Goal: Information Seeking & Learning: Learn about a topic

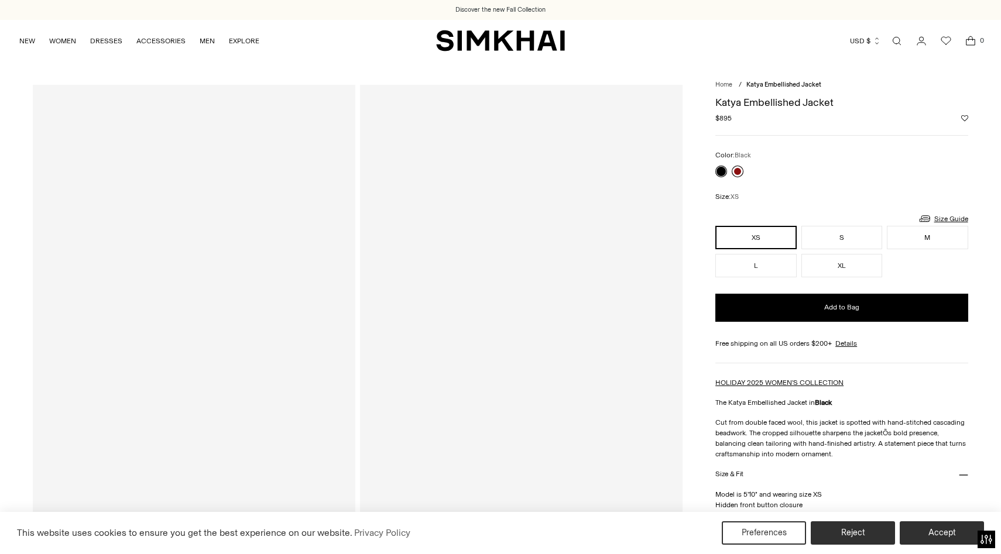
click at [738, 170] on link at bounding box center [738, 172] width 12 height 12
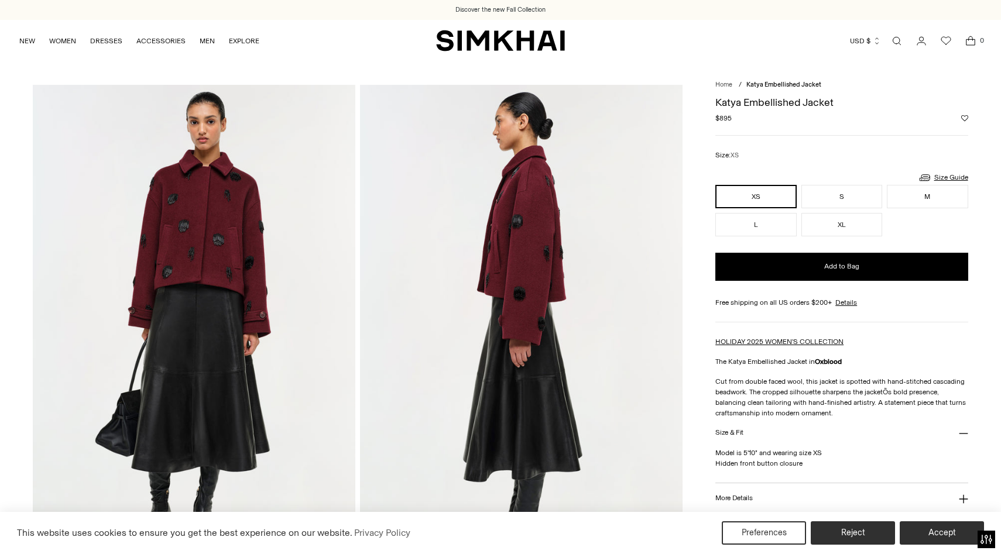
click at [250, 218] on img at bounding box center [194, 327] width 323 height 484
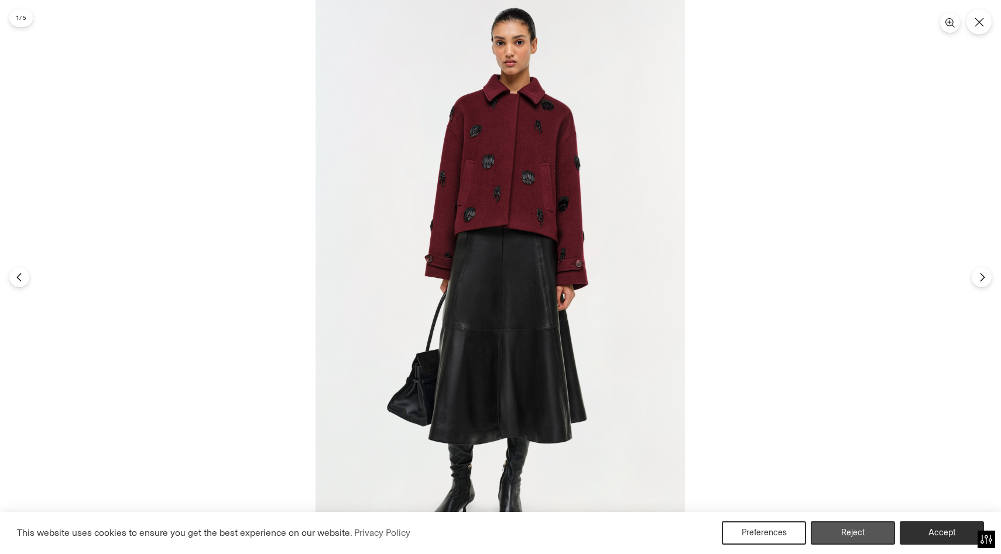
click at [858, 530] on button "Reject" at bounding box center [853, 533] width 84 height 23
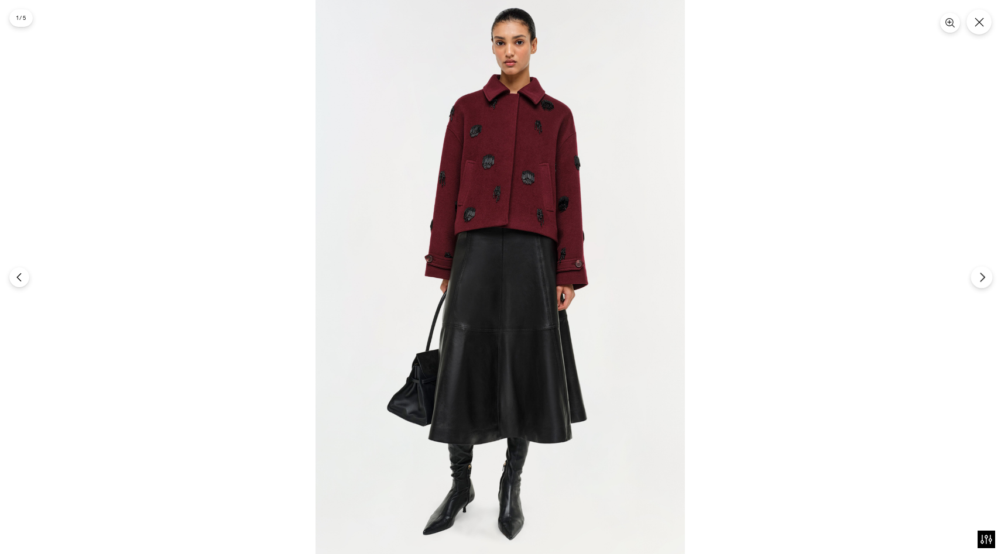
click at [983, 276] on icon "Next" at bounding box center [982, 277] width 4 height 9
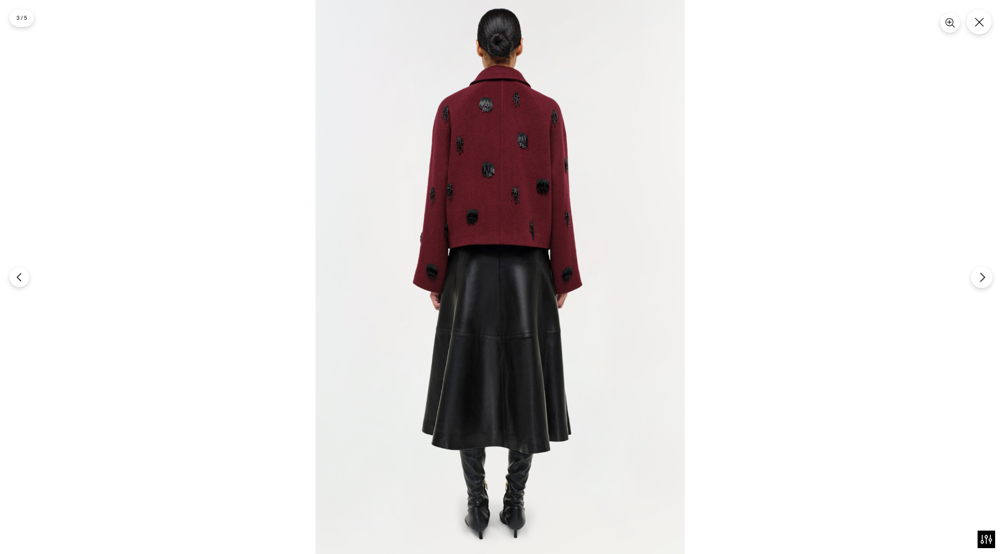
click at [982, 275] on icon "Next" at bounding box center [982, 277] width 4 height 9
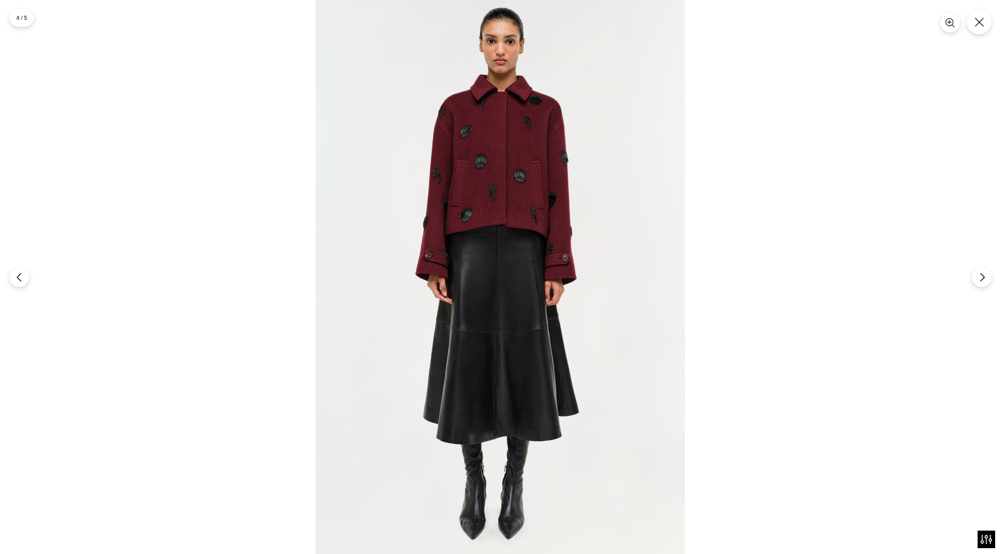
click at [971, 32] on section "4 / 5" at bounding box center [500, 277] width 1001 height 554
click at [978, 25] on icon "Close" at bounding box center [979, 22] width 11 height 11
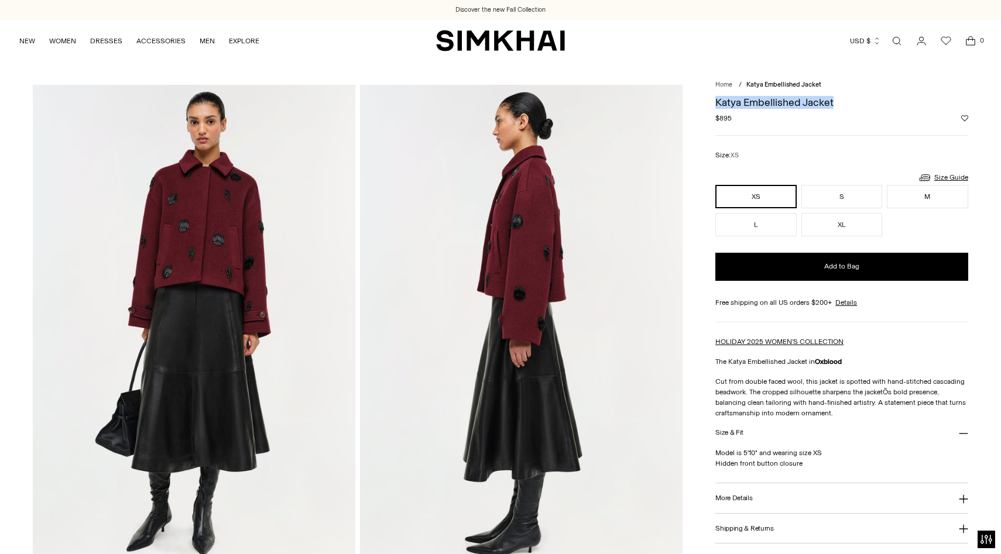
drag, startPoint x: 842, startPoint y: 103, endPoint x: 716, endPoint y: 100, distance: 125.9
click at [716, 100] on h1 "Katya Embellished Jacket" at bounding box center [841, 102] width 252 height 11
copy h1 "Katya Embellished Jacket"
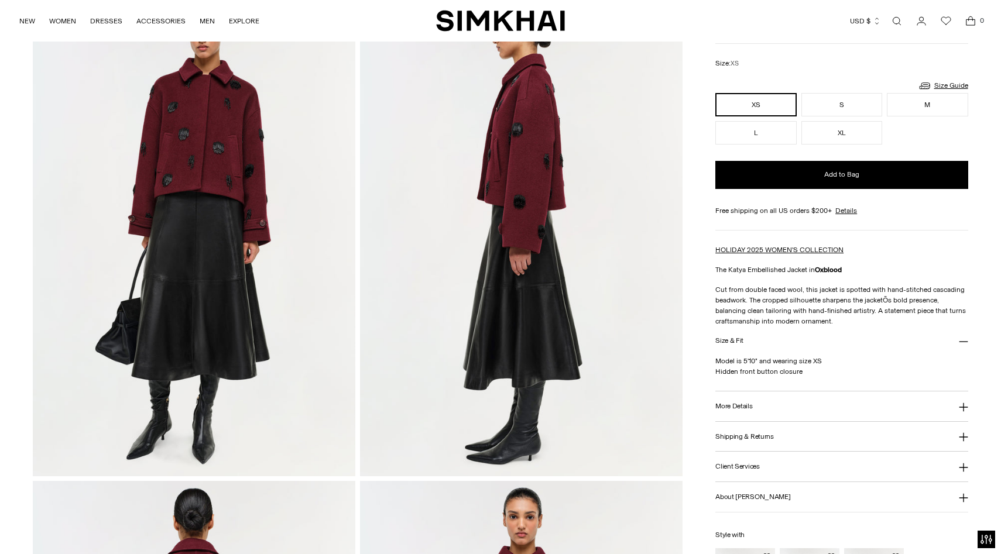
scroll to position [94, 0]
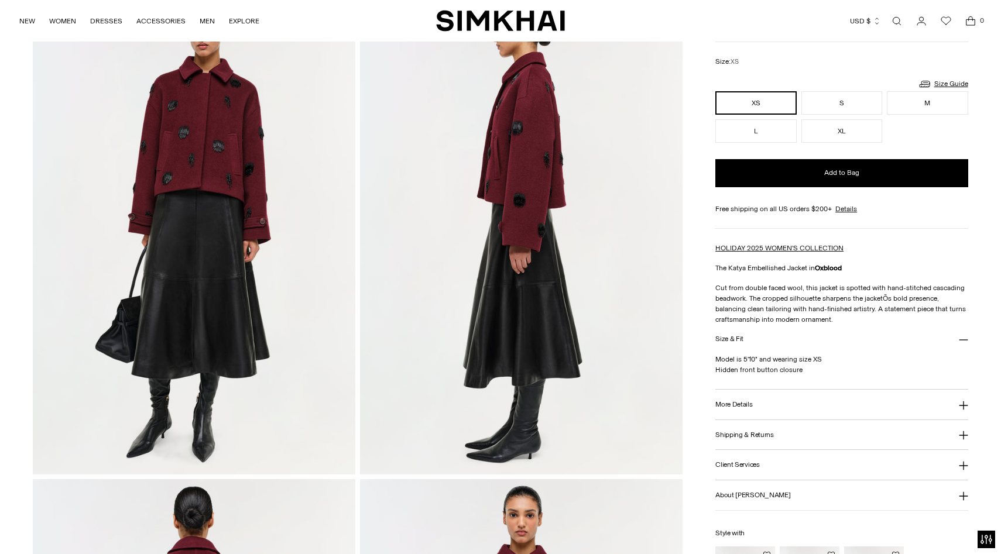
drag, startPoint x: 806, startPoint y: 370, endPoint x: 713, endPoint y: 284, distance: 126.8
copy div "Cut from double faced wool, this jacket is spotted with hand-stitched cascading…"
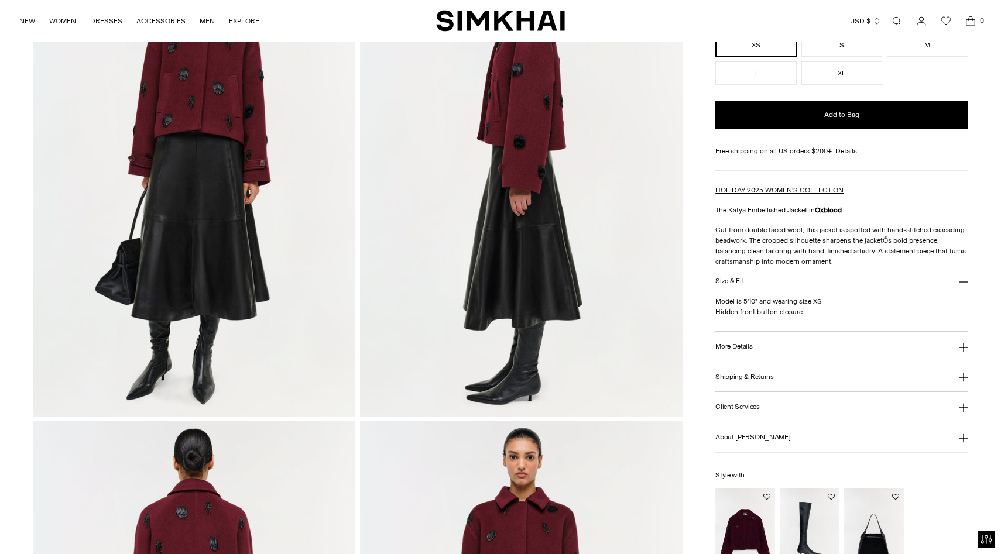
scroll to position [155, 0]
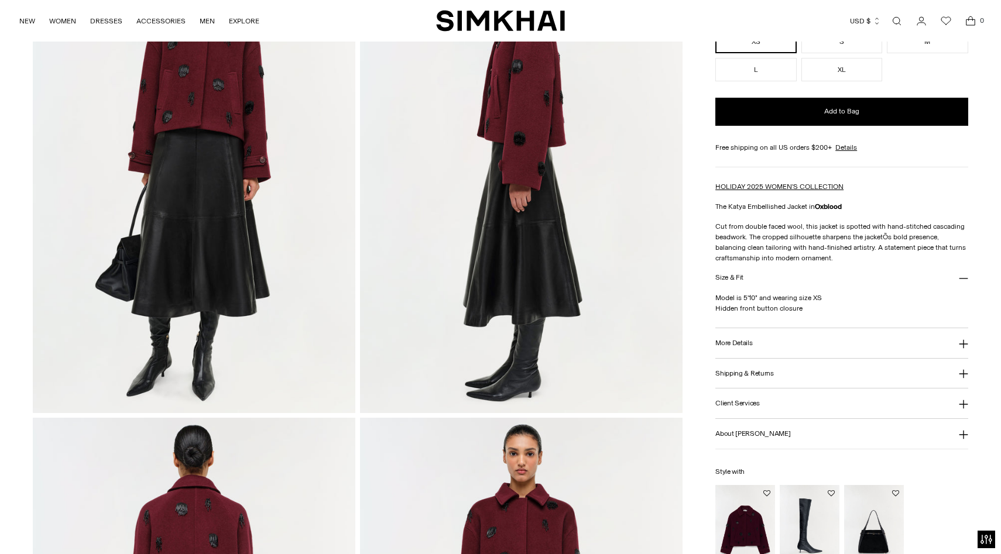
click at [746, 334] on button "More Details" at bounding box center [841, 343] width 252 height 30
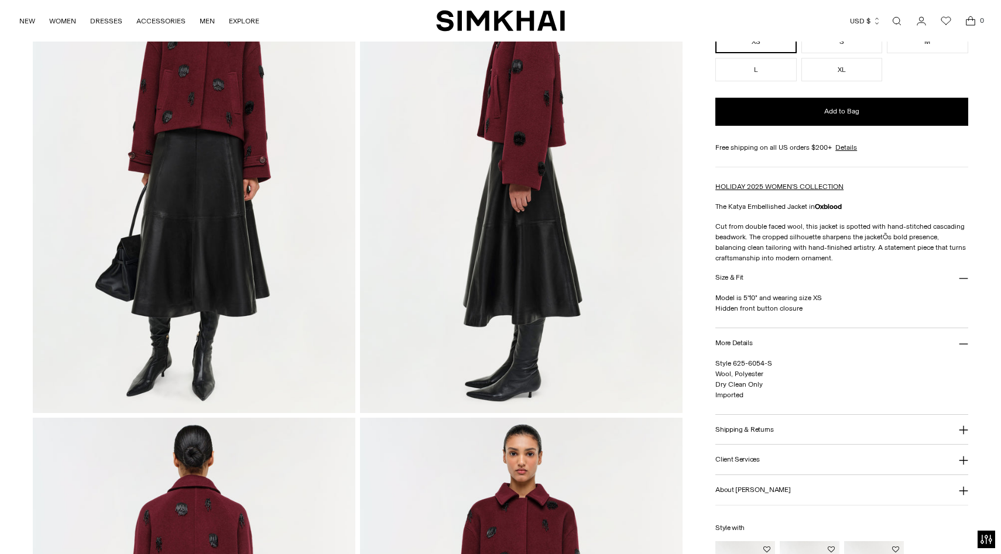
click at [770, 321] on div "Model is 5'10" and wearing size XS Hidden front button closure" at bounding box center [841, 310] width 252 height 35
drag, startPoint x: 802, startPoint y: 310, endPoint x: 716, endPoint y: 300, distance: 86.7
click at [716, 300] on p "Model is 5'10" and wearing size XS Hidden front button closure" at bounding box center [841, 303] width 252 height 21
copy p "Model is 5'10" and wearing size XS Hidden front button closure"
drag, startPoint x: 749, startPoint y: 395, endPoint x: 715, endPoint y: 367, distance: 44.2
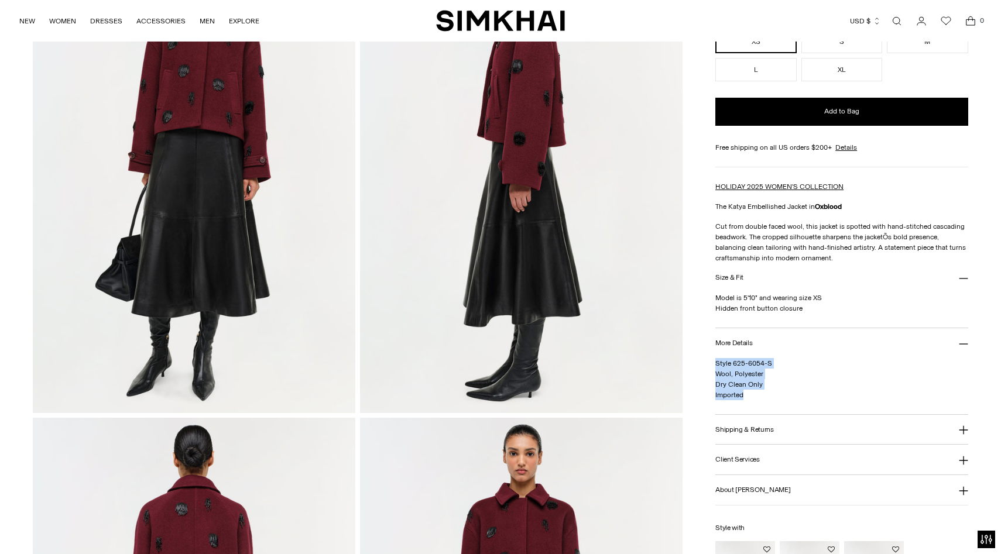
copy span "Style 625-6054-S Wool, Polyester Dry Clean Only Imported"
click at [771, 282] on button "Size & Fit" at bounding box center [841, 278] width 252 height 30
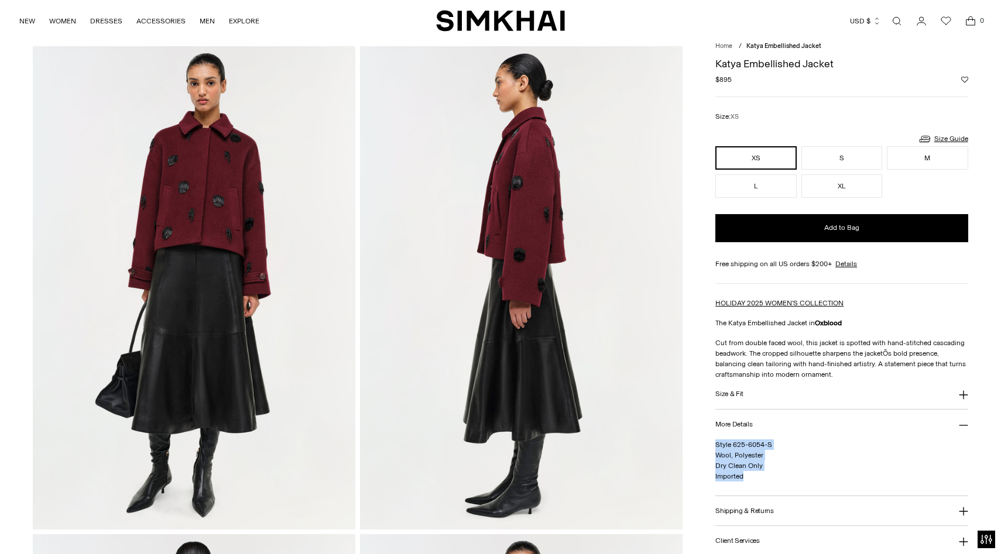
scroll to position [0, 0]
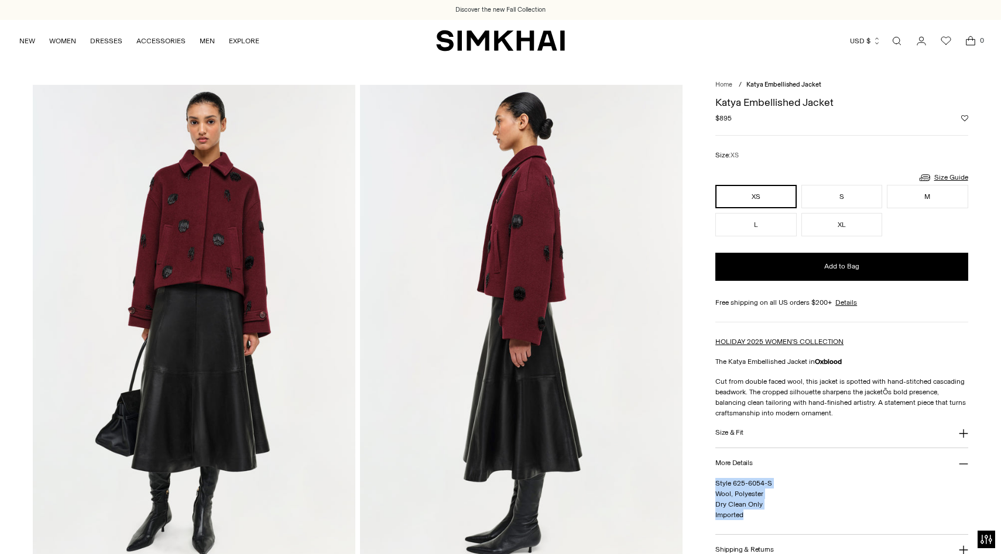
click at [896, 43] on link "Open search modal" at bounding box center [896, 40] width 23 height 23
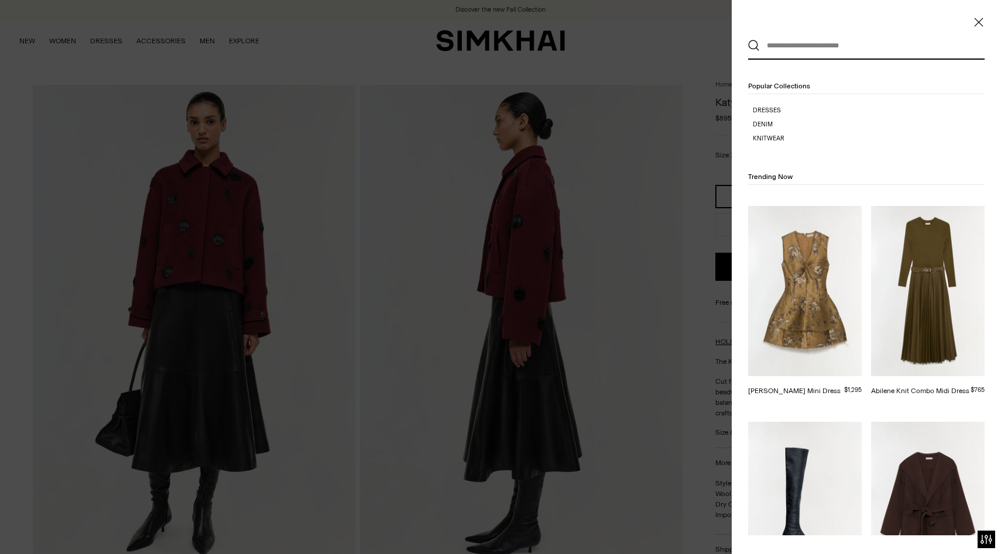
click at [840, 44] on input "text" at bounding box center [864, 46] width 208 height 26
paste input "**********"
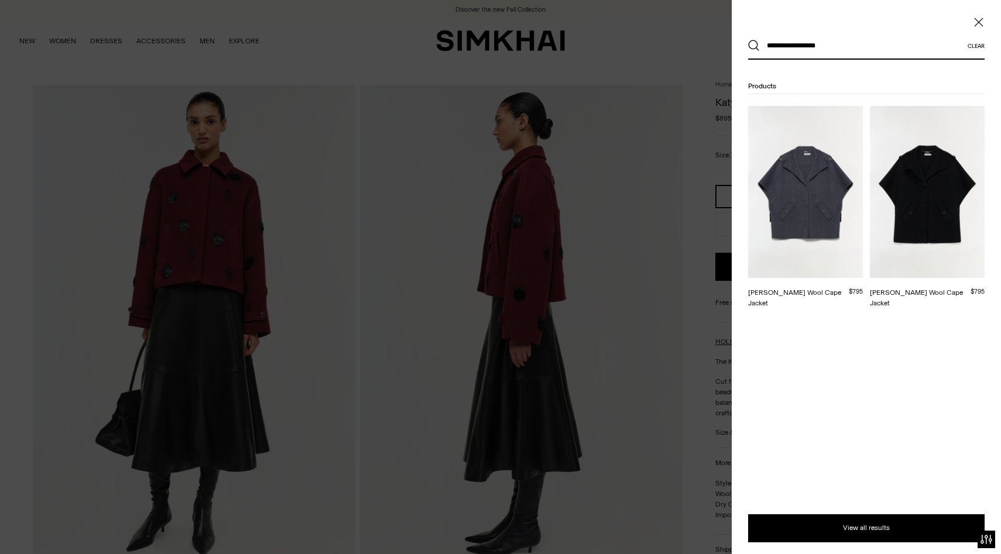
type input "**********"
click at [748, 40] on button "Search" at bounding box center [754, 46] width 12 height 12
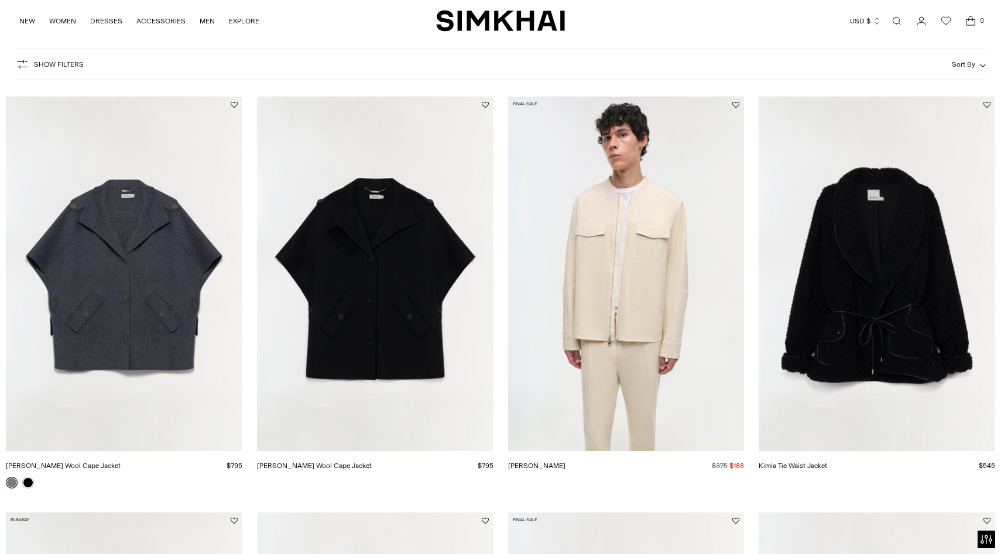
scroll to position [133, 0]
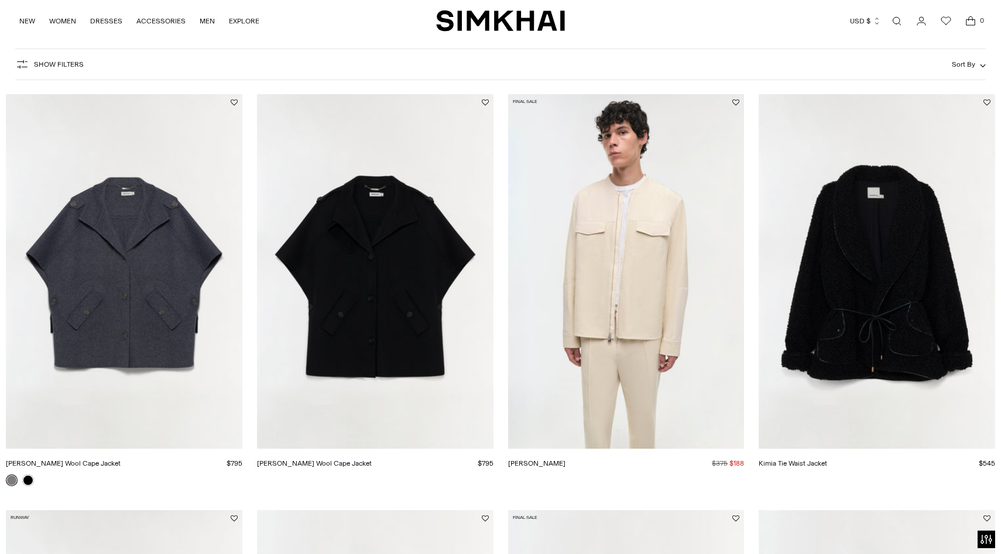
click at [310, 460] on link "[PERSON_NAME] Wool Cape Jacket" at bounding box center [314, 464] width 115 height 8
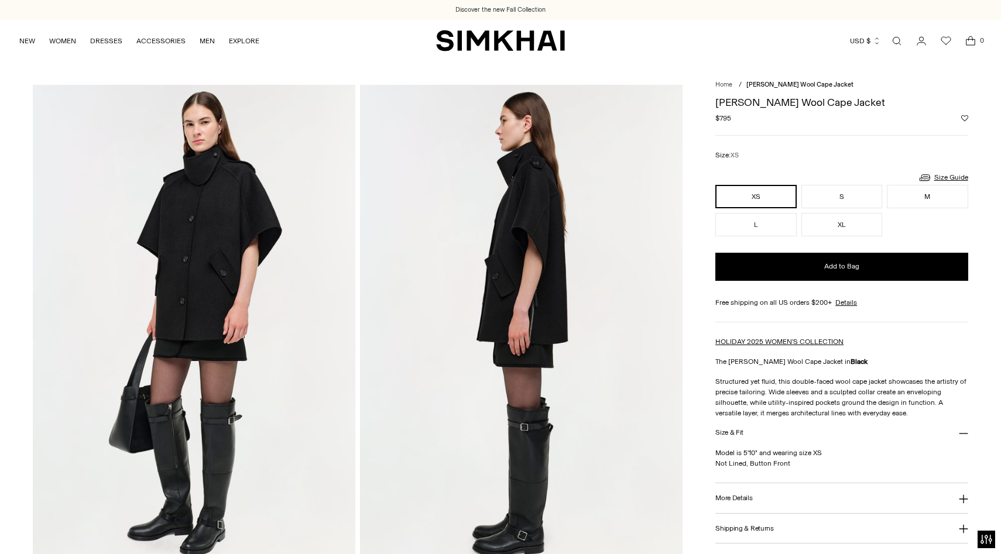
click at [231, 222] on img at bounding box center [194, 327] width 323 height 484
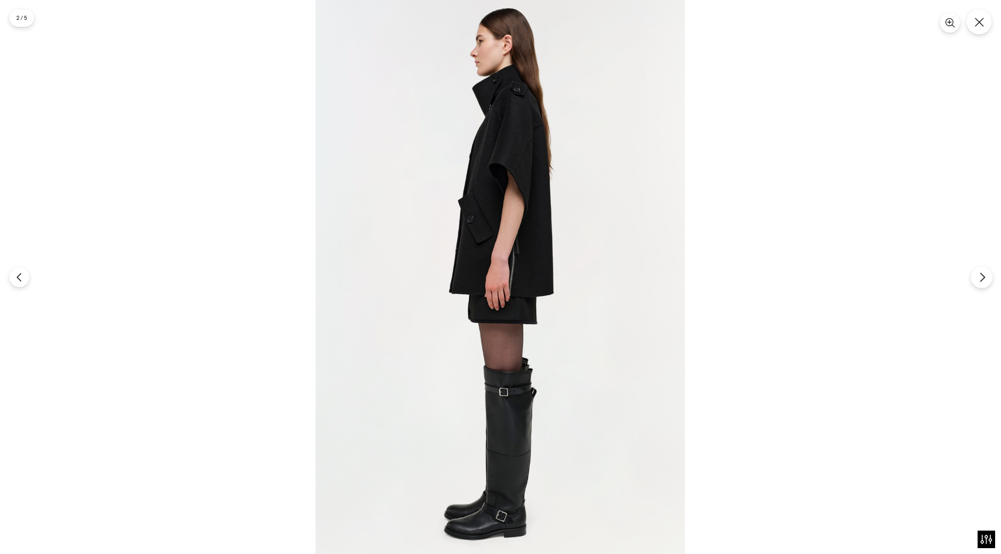
click at [978, 278] on icon "Next" at bounding box center [982, 277] width 11 height 11
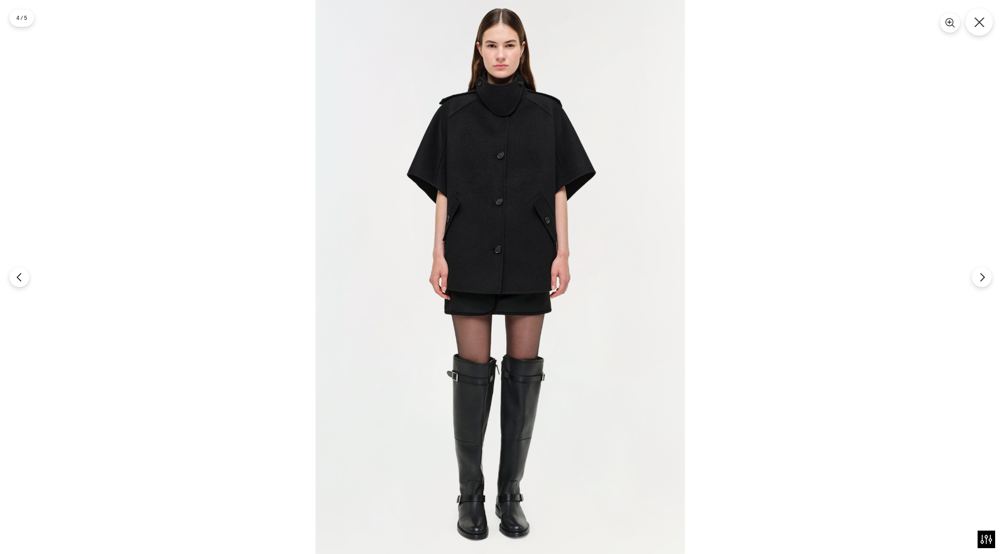
click at [978, 33] on button "Close" at bounding box center [979, 22] width 28 height 28
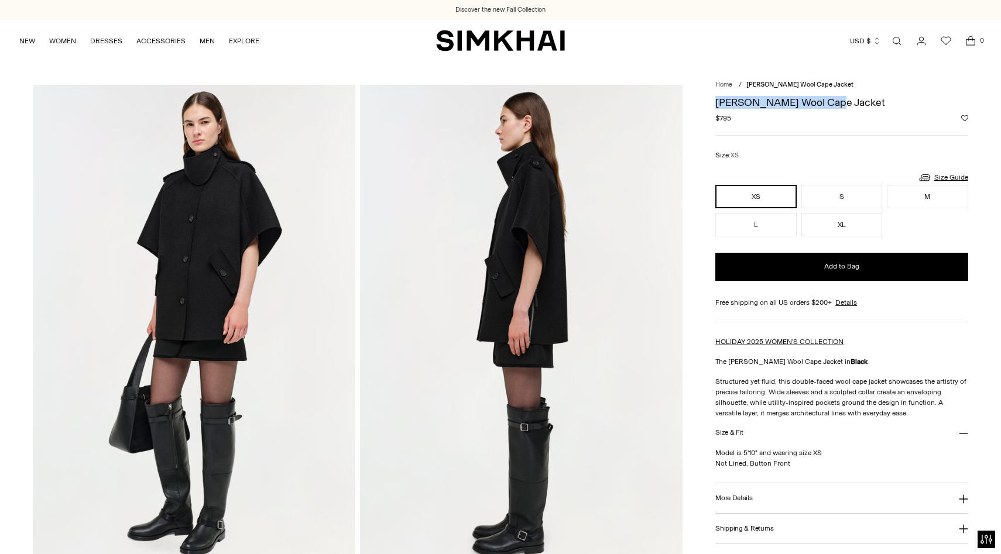
drag, startPoint x: 718, startPoint y: 100, endPoint x: 859, endPoint y: 101, distance: 141.1
click at [859, 101] on h1 "[PERSON_NAME] Wool Cape Jacket" at bounding box center [841, 102] width 252 height 11
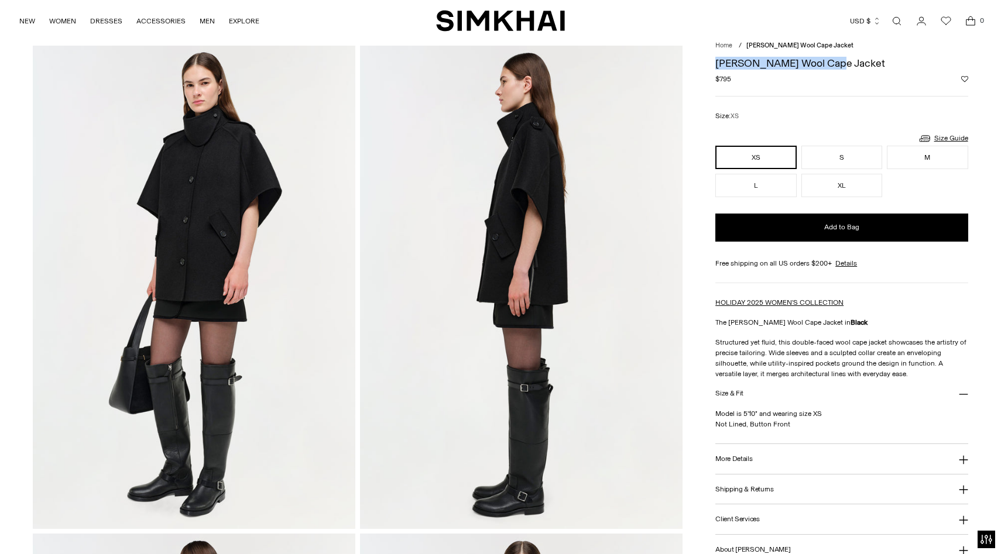
scroll to position [40, 0]
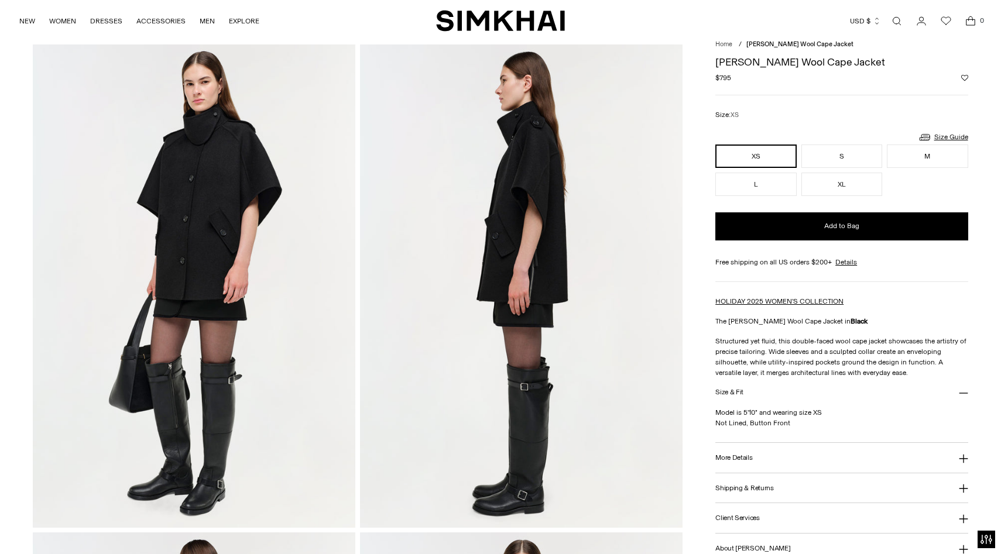
click at [722, 340] on span "Structured yet fluid, this double-faced wool cape jacket showcases the artistry…" at bounding box center [840, 357] width 251 height 40
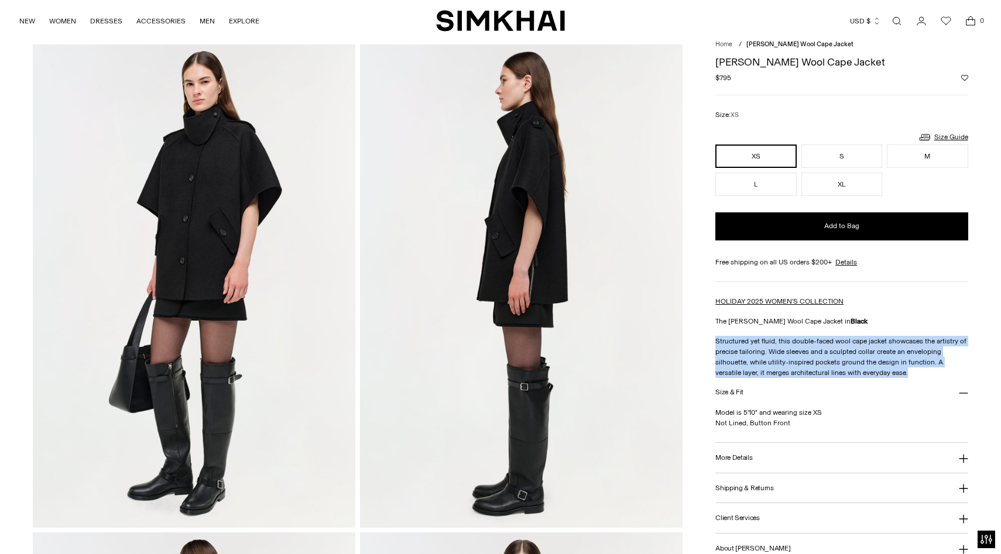
drag, startPoint x: 716, startPoint y: 340, endPoint x: 879, endPoint y: 375, distance: 167.1
click at [879, 375] on p "Structured yet fluid, this double-faced wool cape jacket showcases the artistry…" at bounding box center [841, 357] width 252 height 42
copy span "Structured yet fluid, this double-faced wool cape jacket showcases the artistry…"
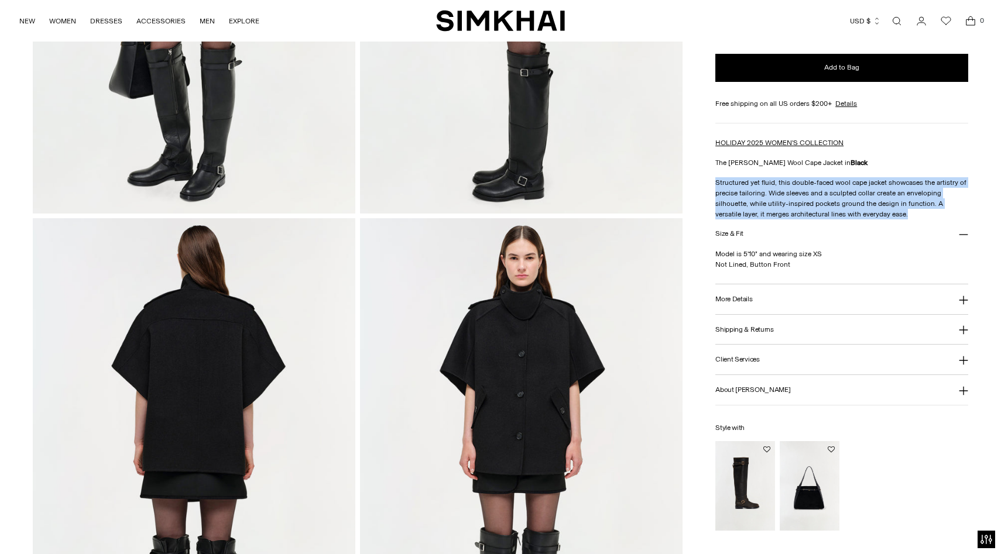
scroll to position [412, 0]
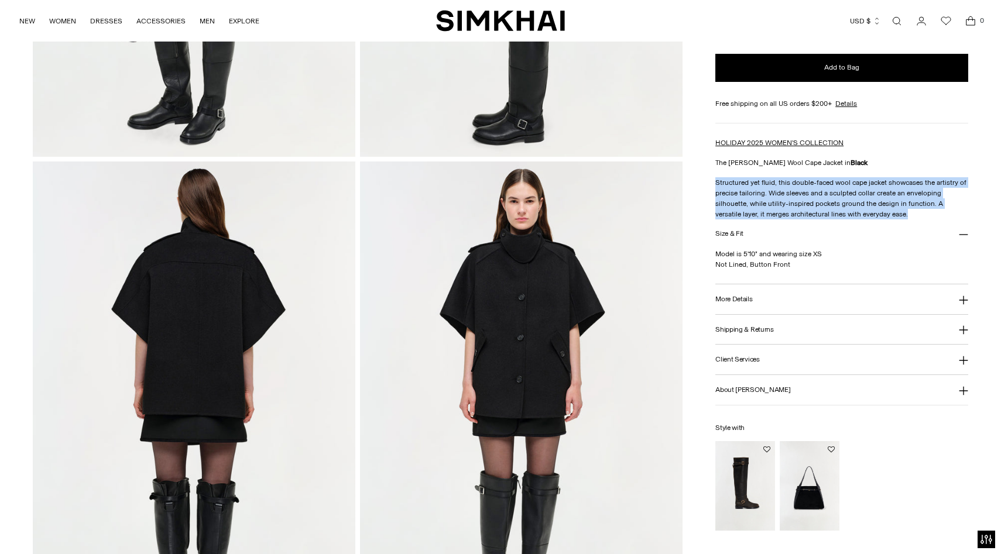
click at [496, 280] on img at bounding box center [521, 404] width 323 height 484
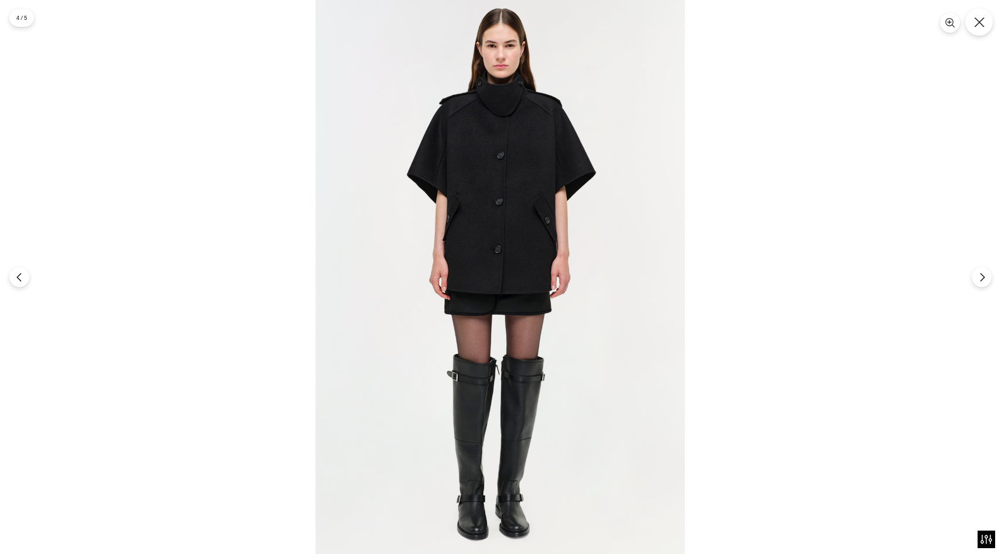
click at [987, 15] on button "Close" at bounding box center [979, 22] width 28 height 28
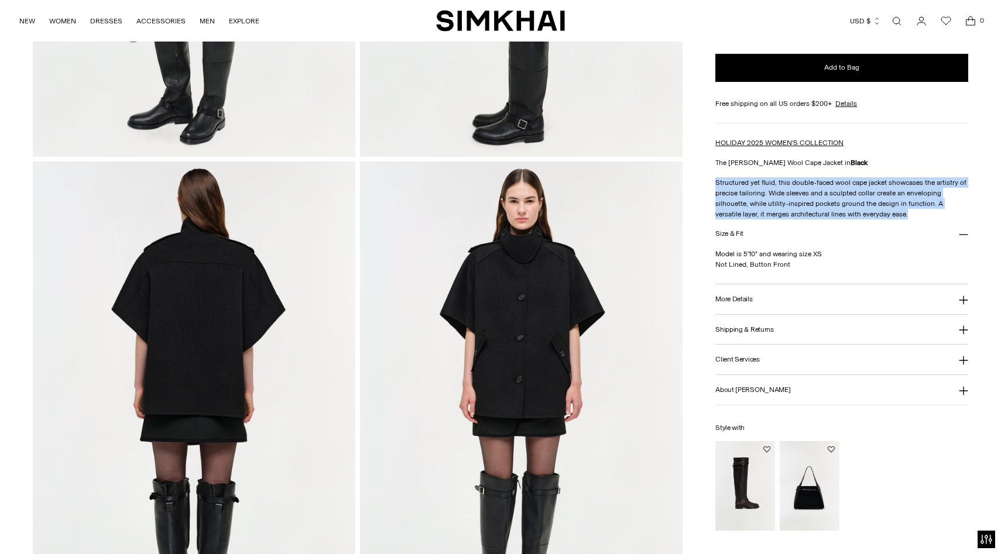
drag, startPoint x: 792, startPoint y: 266, endPoint x: 715, endPoint y: 256, distance: 76.8
click at [715, 256] on p "Model is 5'10" and wearing size XS Not Lined, Button Front" at bounding box center [841, 259] width 252 height 21
copy p "Model is 5'10" and wearing size XS Not Lined, Button Front"
click at [748, 303] on h3 "More Details" at bounding box center [733, 300] width 37 height 8
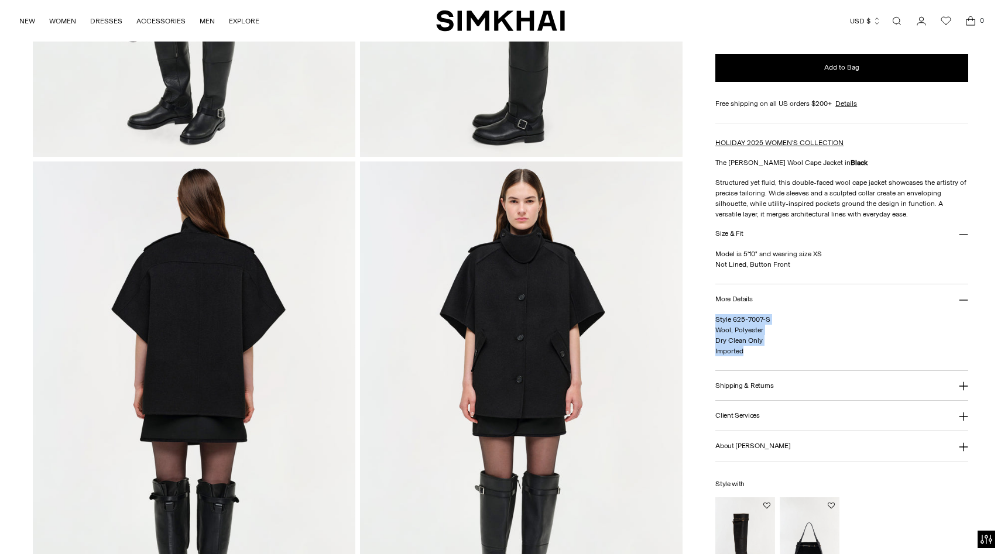
drag, startPoint x: 749, startPoint y: 350, endPoint x: 717, endPoint y: 317, distance: 46.4
click at [717, 317] on p "Style 625-7007-S Wool, Polyester Dry Clean Only Imported" at bounding box center [841, 335] width 252 height 42
copy span "Style 625-7007-S Wool, Polyester Dry Clean Only Imported"
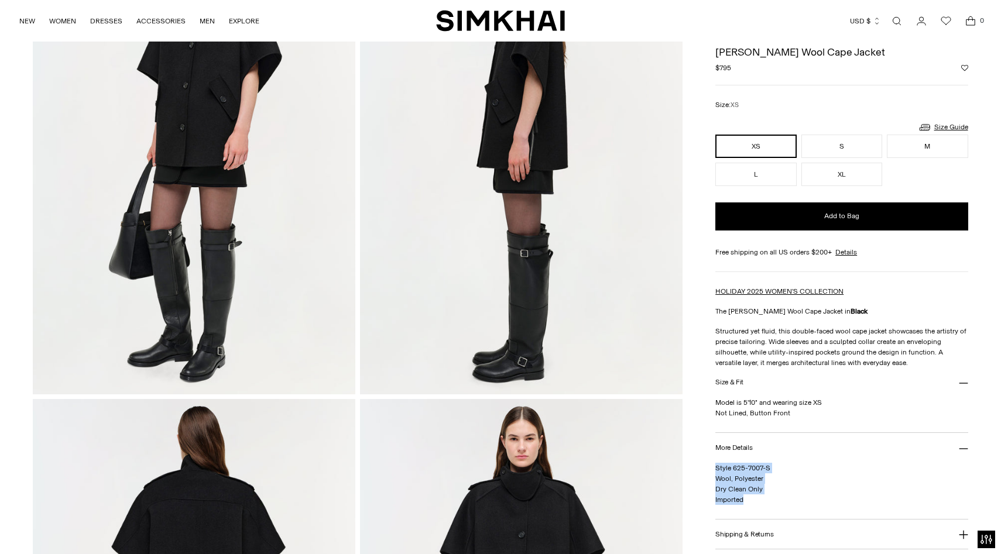
scroll to position [174, 0]
click at [894, 21] on link "Open search modal" at bounding box center [896, 20] width 23 height 23
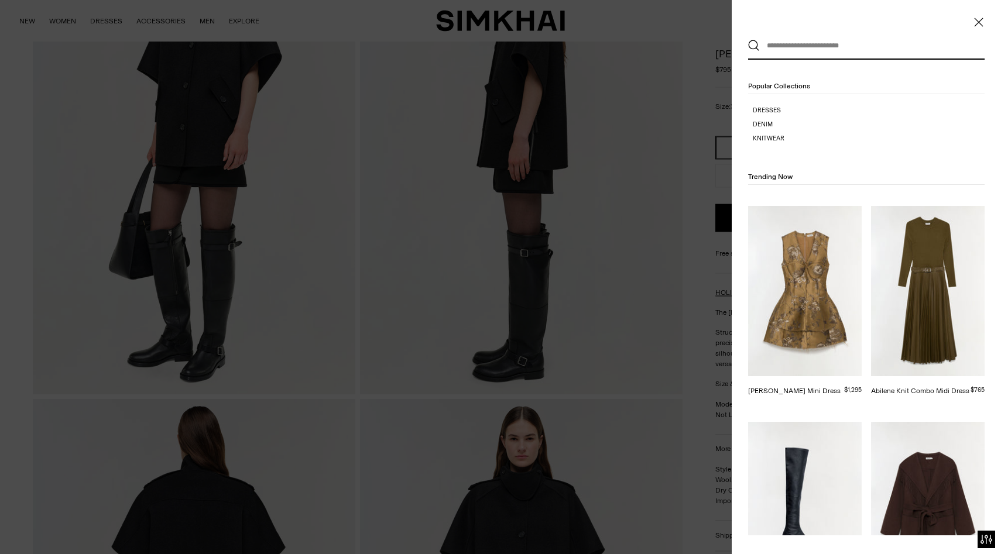
paste input "**********"
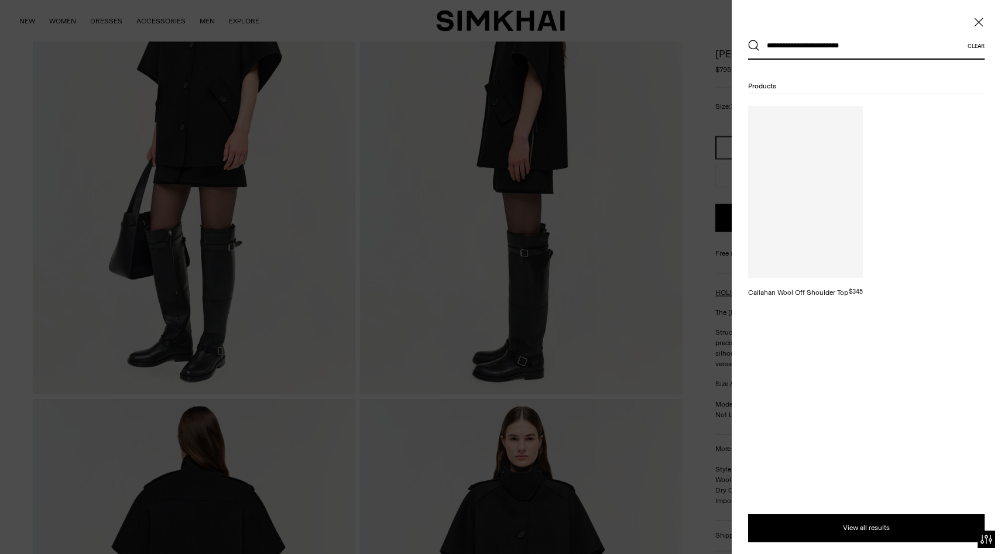
type input "**********"
click at [748, 40] on button "Search" at bounding box center [754, 46] width 12 height 12
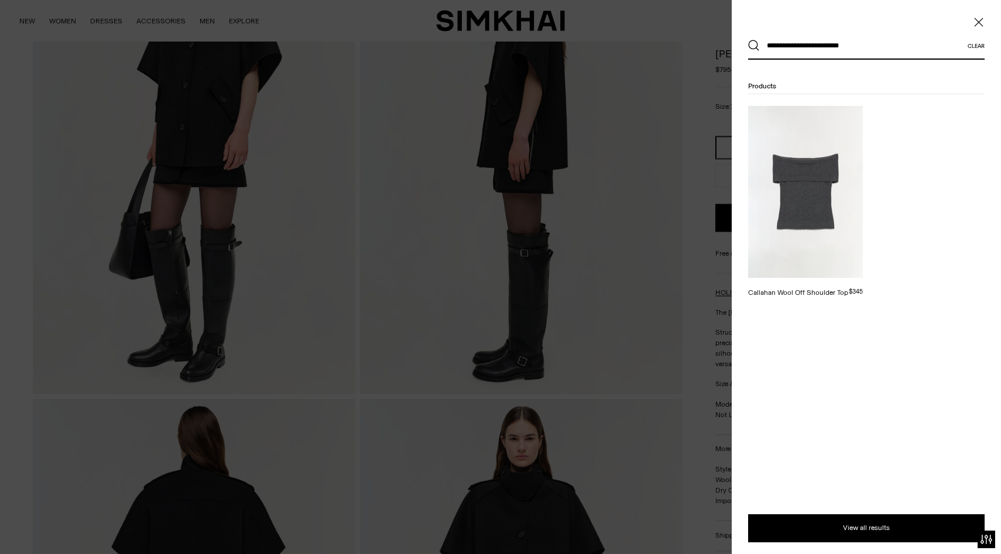
click at [249, 136] on div at bounding box center [500, 277] width 1001 height 554
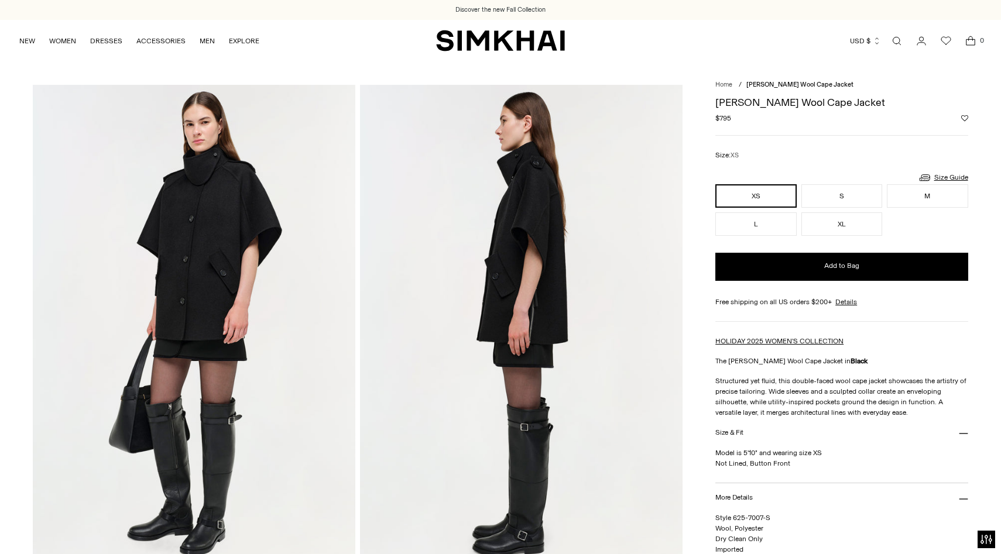
scroll to position [174, 0]
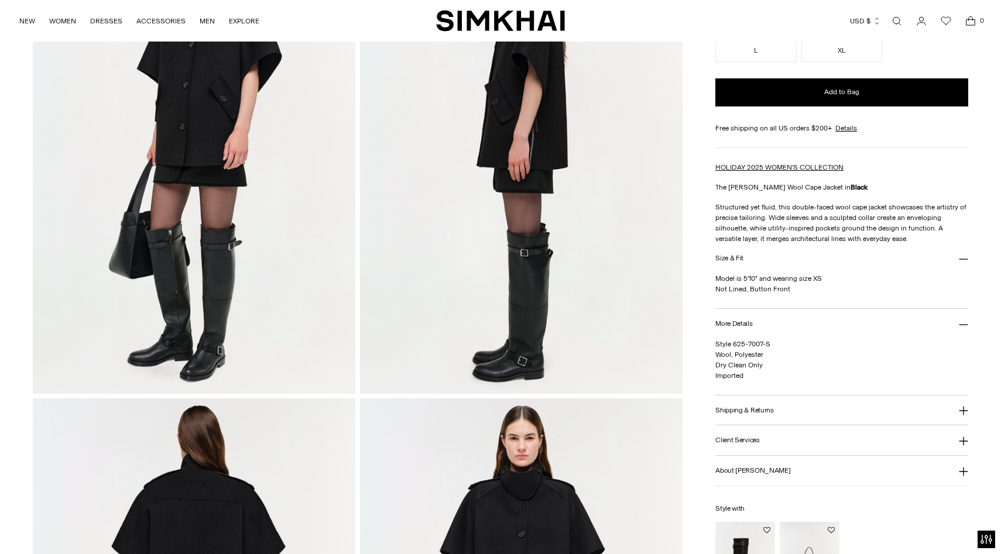
drag, startPoint x: 795, startPoint y: 289, endPoint x: 714, endPoint y: 288, distance: 80.8
copy p "Not Lined, Button Front"
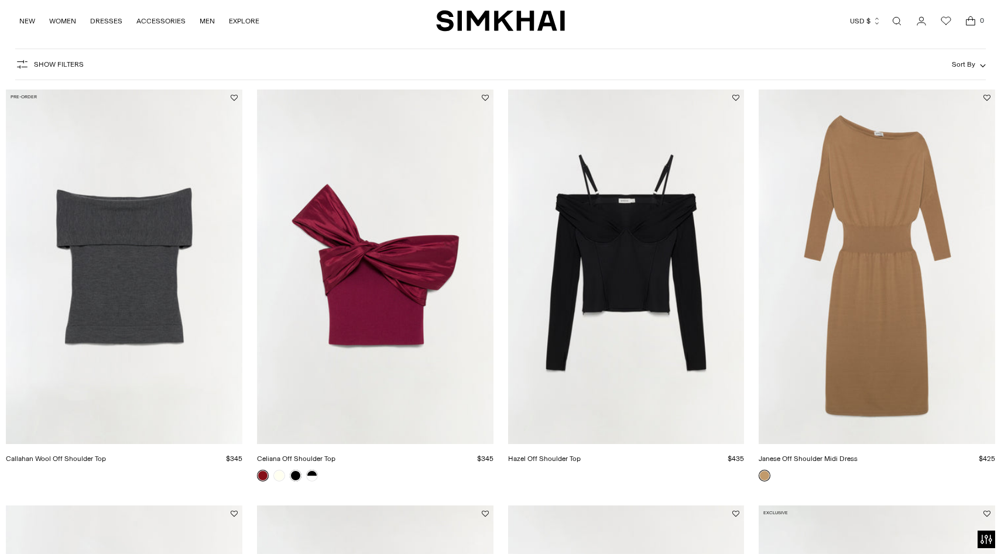
scroll to position [147, 0]
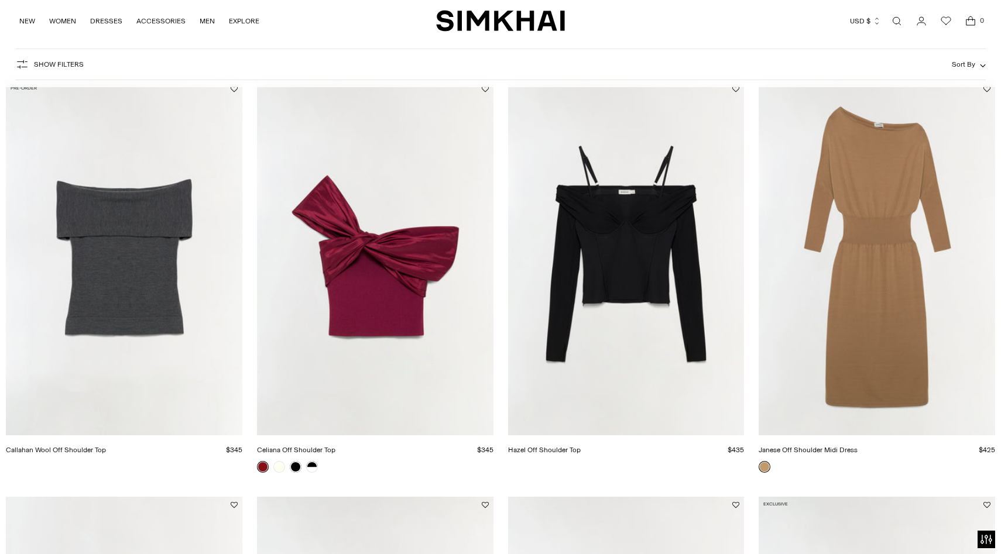
click at [106, 446] on link "Callahan Wool Off Shoulder Top" at bounding box center [56, 450] width 100 height 8
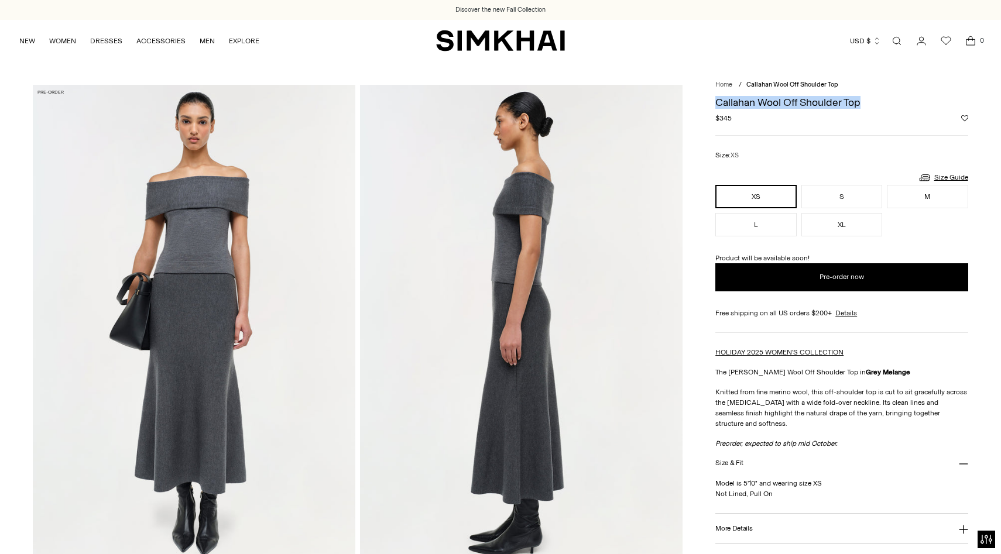
drag, startPoint x: 718, startPoint y: 104, endPoint x: 862, endPoint y: 104, distance: 144.6
click at [862, 104] on h1 "Callahan Wool Off Shoulder Top" at bounding box center [841, 102] width 252 height 11
copy h1 "Callahan Wool Off Shoulder Top"
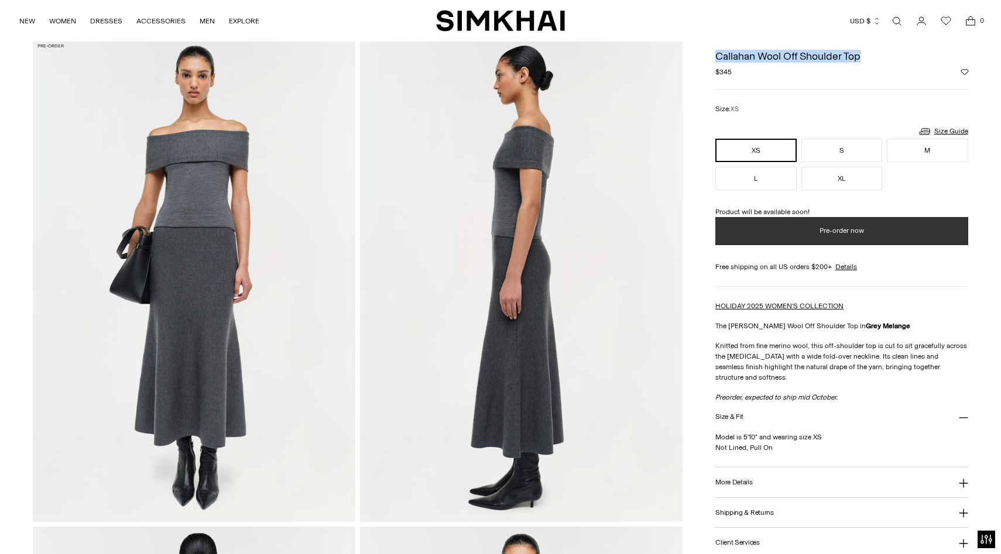
scroll to position [79, 0]
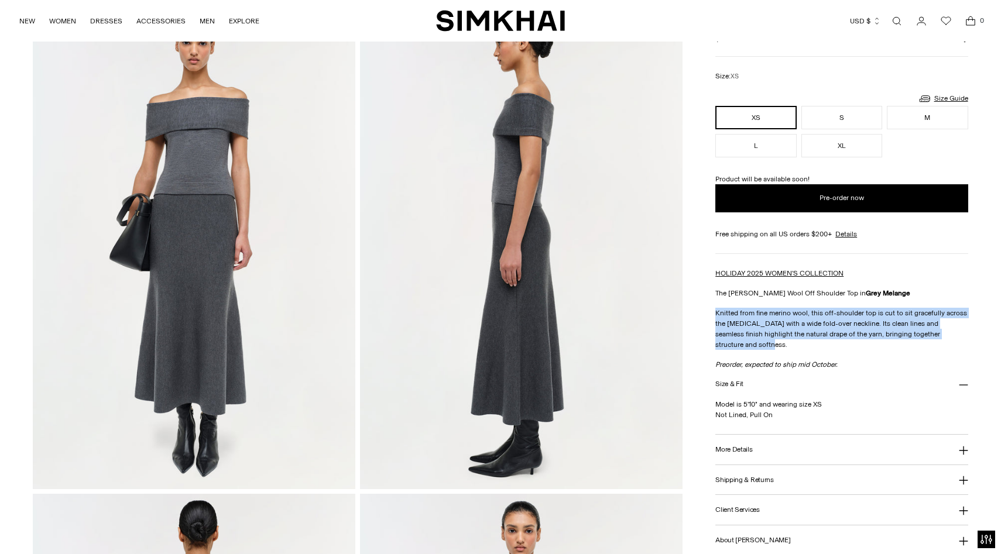
drag, startPoint x: 717, startPoint y: 310, endPoint x: 968, endPoint y: 330, distance: 252.5
copy p "Knitted from fine merino wool, this off-shoulder top is cut to sit gracefully a…"
click at [220, 260] on img at bounding box center [194, 248] width 323 height 484
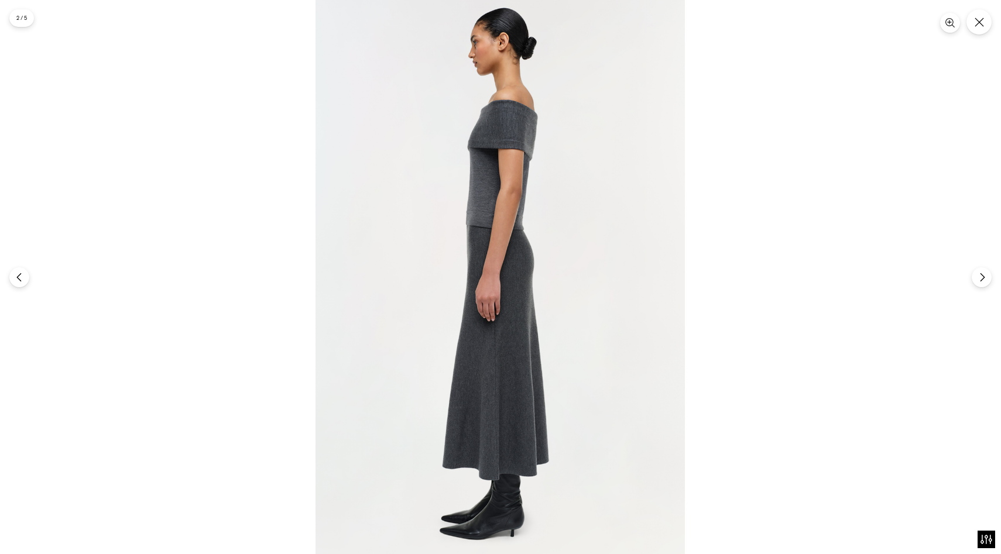
click at [778, 251] on div at bounding box center [500, 277] width 1001 height 554
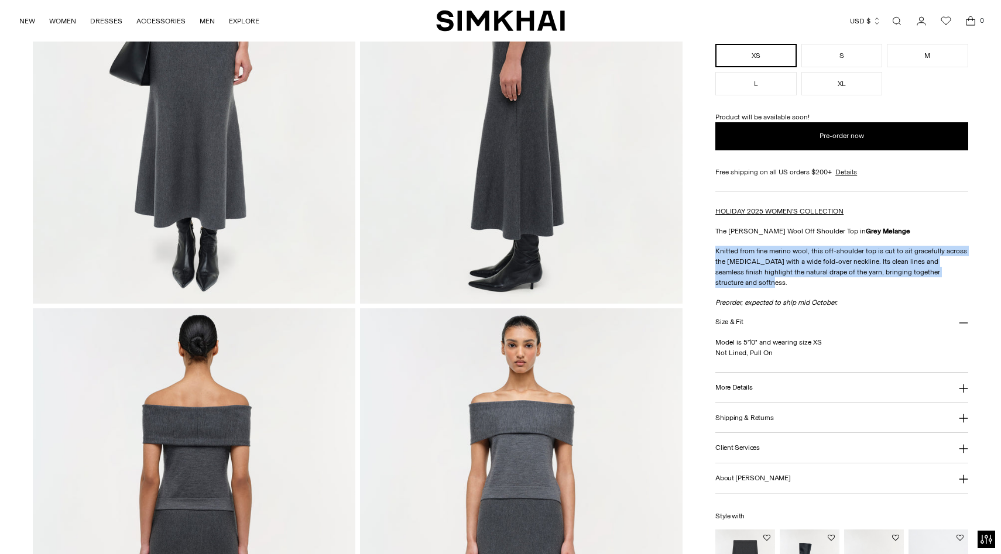
scroll to position [281, 0]
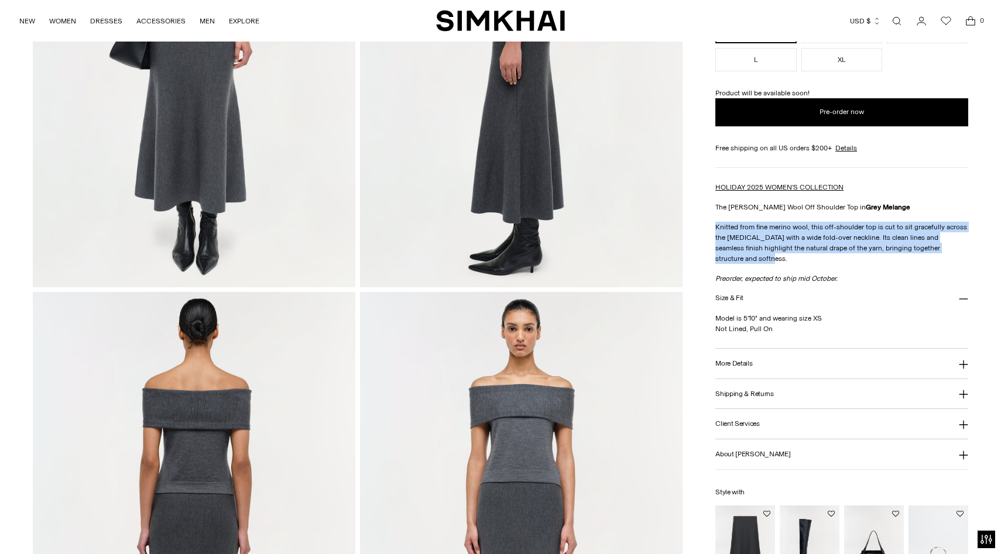
click at [210, 361] on img at bounding box center [194, 534] width 323 height 484
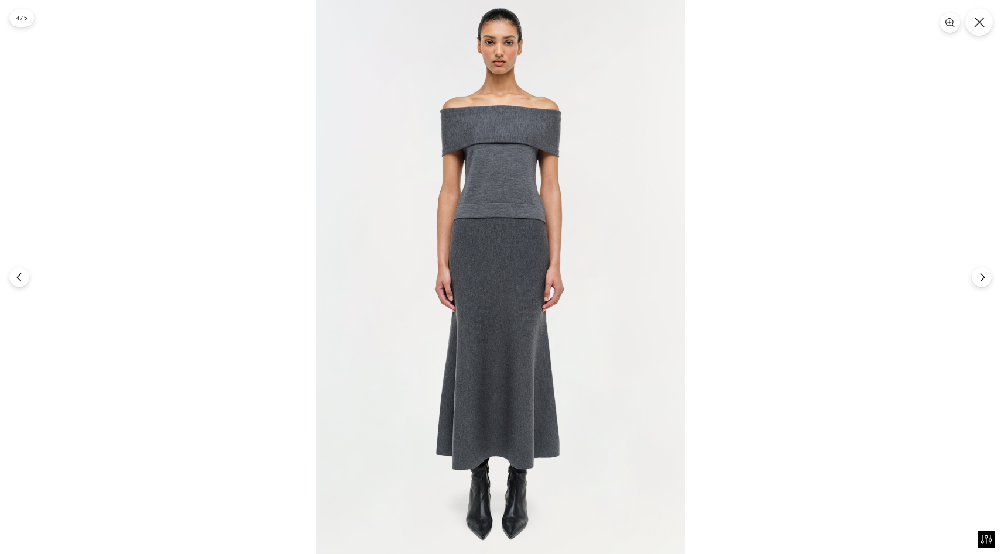
click at [980, 25] on icon "Close" at bounding box center [979, 22] width 11 height 11
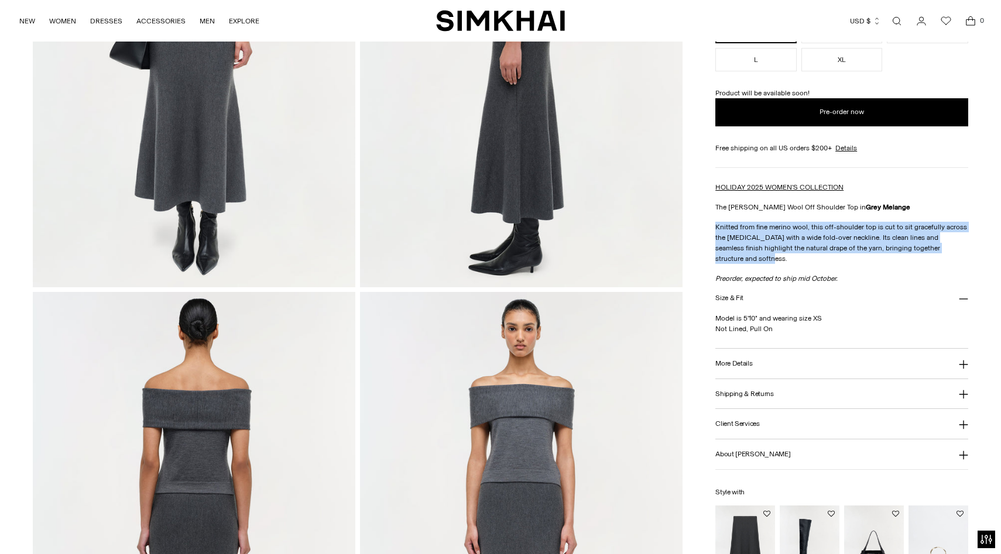
drag, startPoint x: 777, startPoint y: 317, endPoint x: 715, endPoint y: 311, distance: 61.8
click at [715, 313] on p "Model is 5'10" and wearing size XS Not Lined, Pull On" at bounding box center [841, 323] width 252 height 21
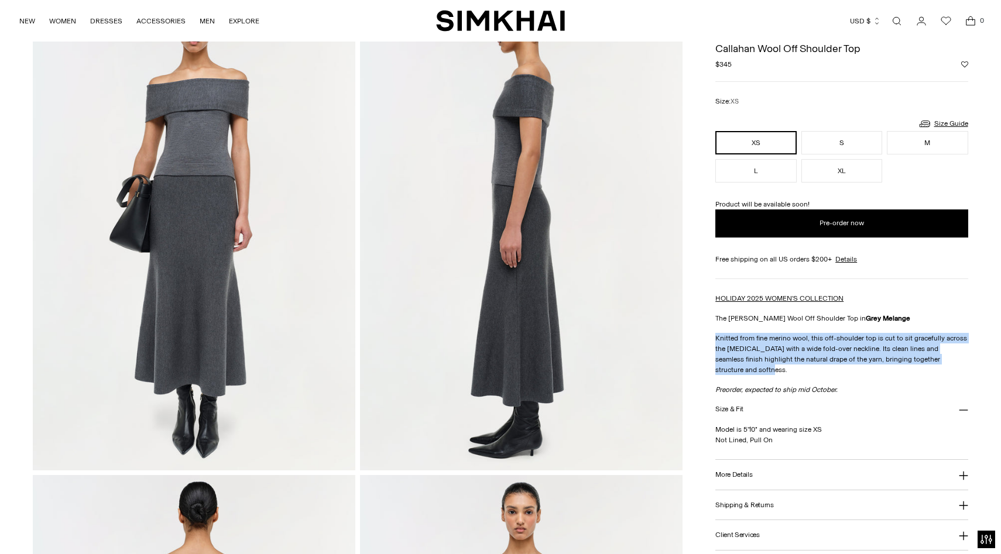
scroll to position [0, 0]
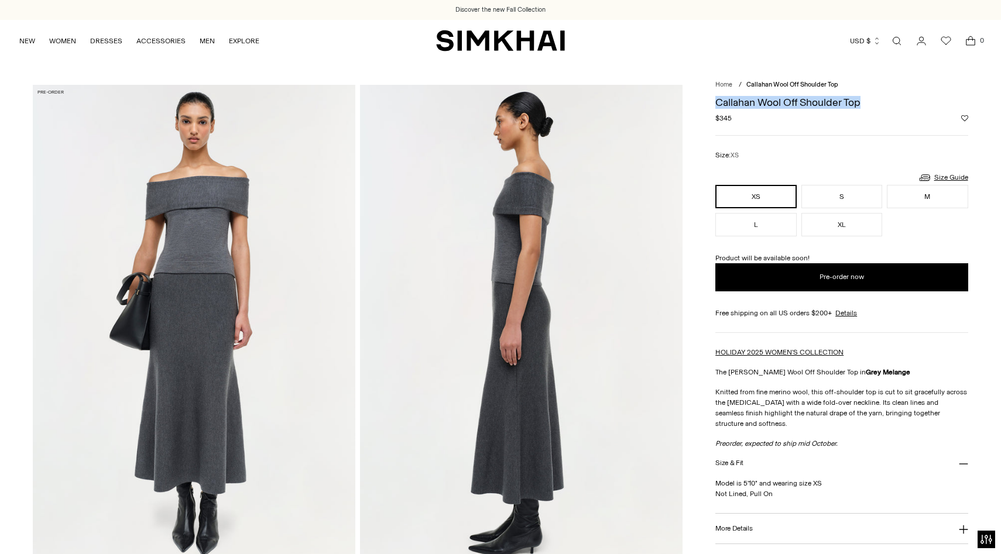
drag, startPoint x: 728, startPoint y: 103, endPoint x: 867, endPoint y: 103, distance: 138.2
copy h1 "Callahan Wool Off Shoulder Top"
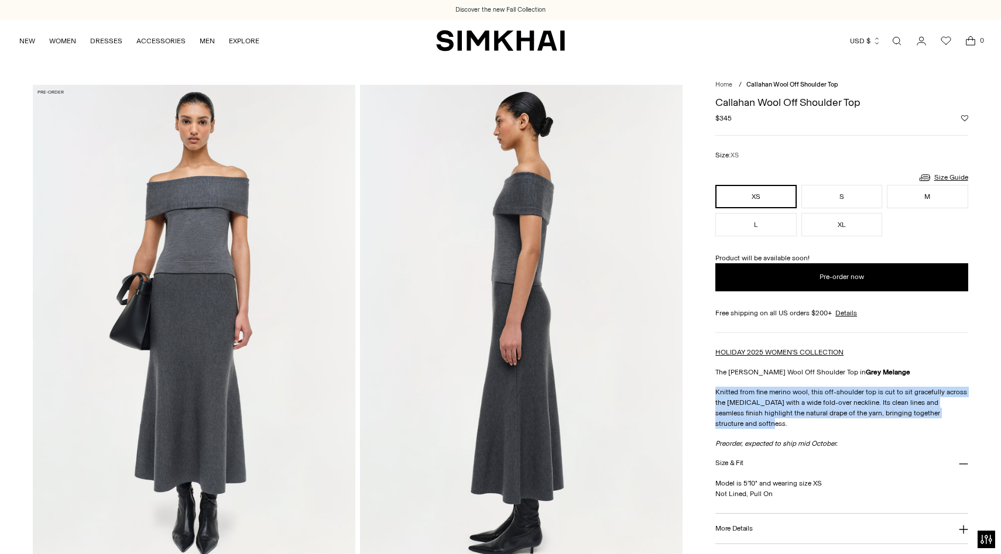
copy p "Knitted from fine merino wool, this off-shoulder top is cut to sit gracefully a…"
drag, startPoint x: 714, startPoint y: 392, endPoint x: 965, endPoint y: 410, distance: 251.9
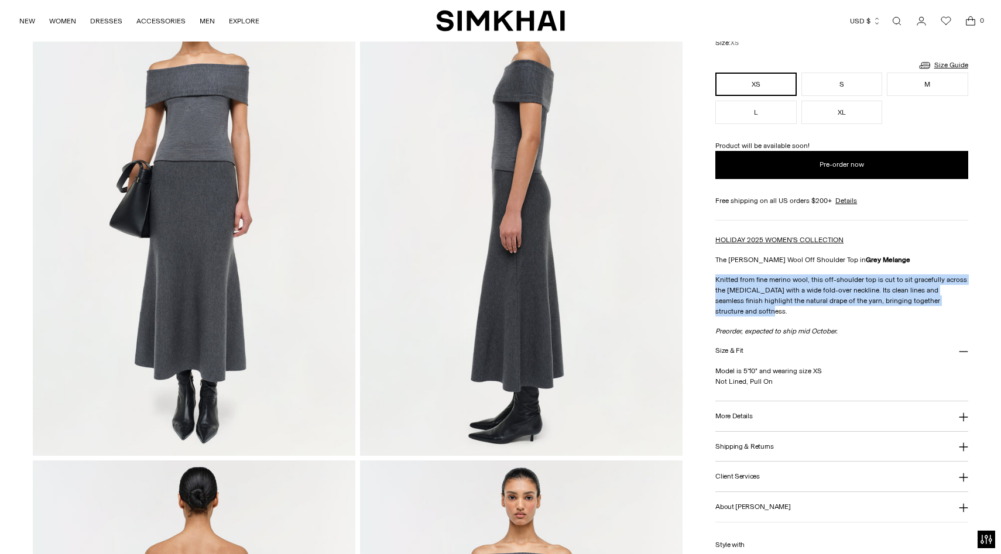
scroll to position [122, 0]
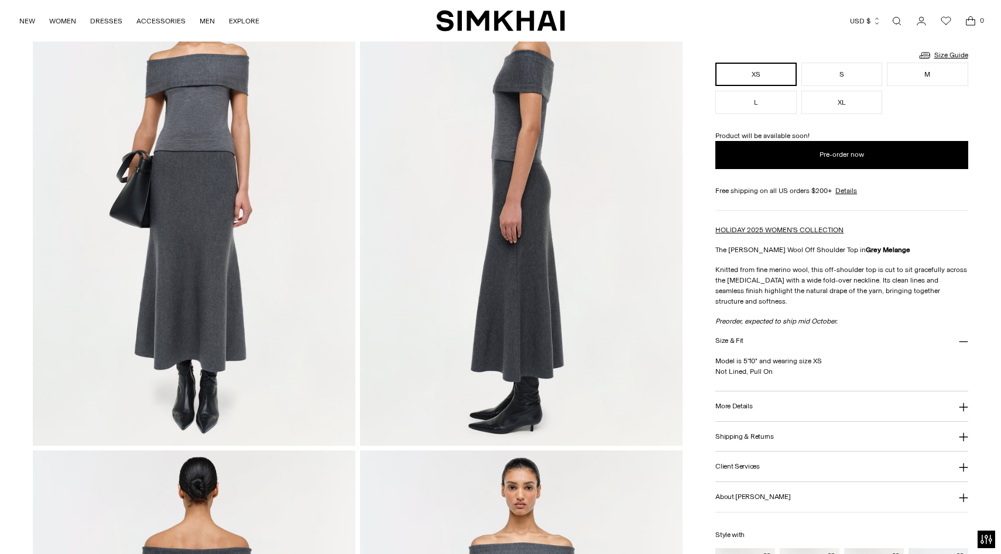
click at [765, 362] on p "Model is 5'10" and wearing size XS Not Lined, Pull On" at bounding box center [841, 366] width 252 height 21
drag, startPoint x: 774, startPoint y: 364, endPoint x: 717, endPoint y: 358, distance: 57.1
click at [717, 358] on p "Model is 5'10" and wearing size XS Not Lined, Pull On" at bounding box center [841, 366] width 252 height 21
copy p "Not Lined, Pull On"
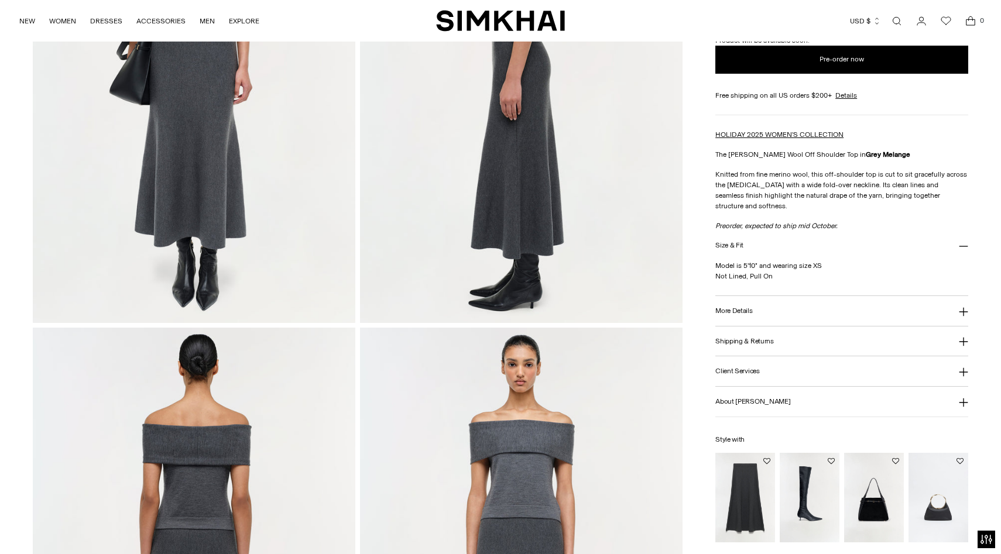
scroll to position [258, 0]
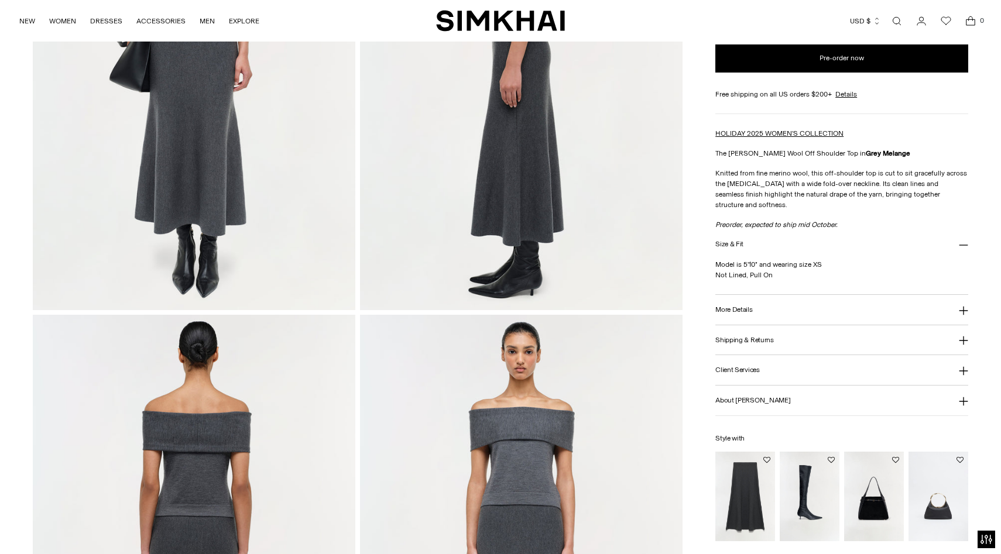
click at [743, 308] on button "More Details" at bounding box center [841, 310] width 252 height 30
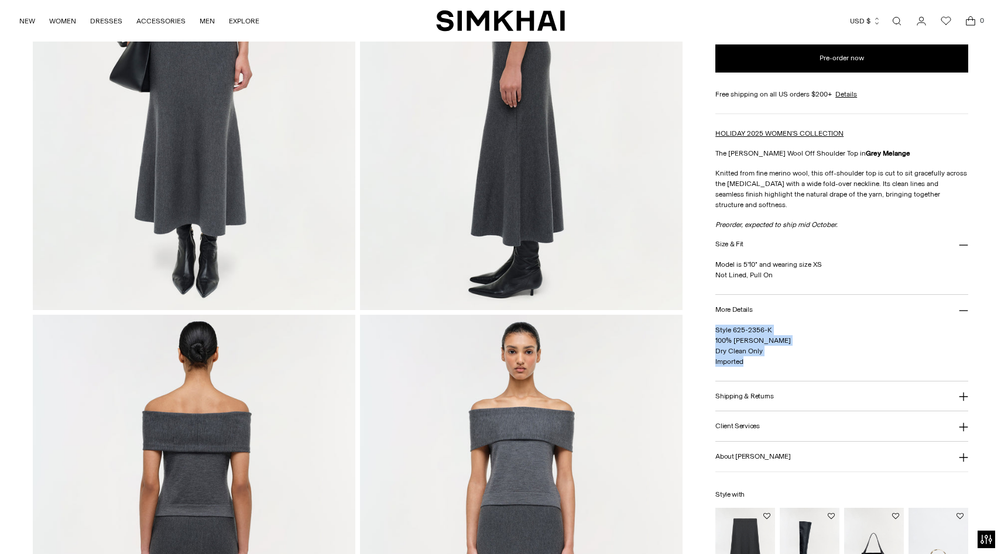
drag, startPoint x: 748, startPoint y: 352, endPoint x: 715, endPoint y: 321, distance: 44.7
click at [715, 325] on p "Style 625-2356-K 100% Merino Wool Dry Clean Only Imported" at bounding box center [841, 346] width 252 height 42
copy span "Style 625-2356-K 100% Merino Wool Dry Clean Only Imported"
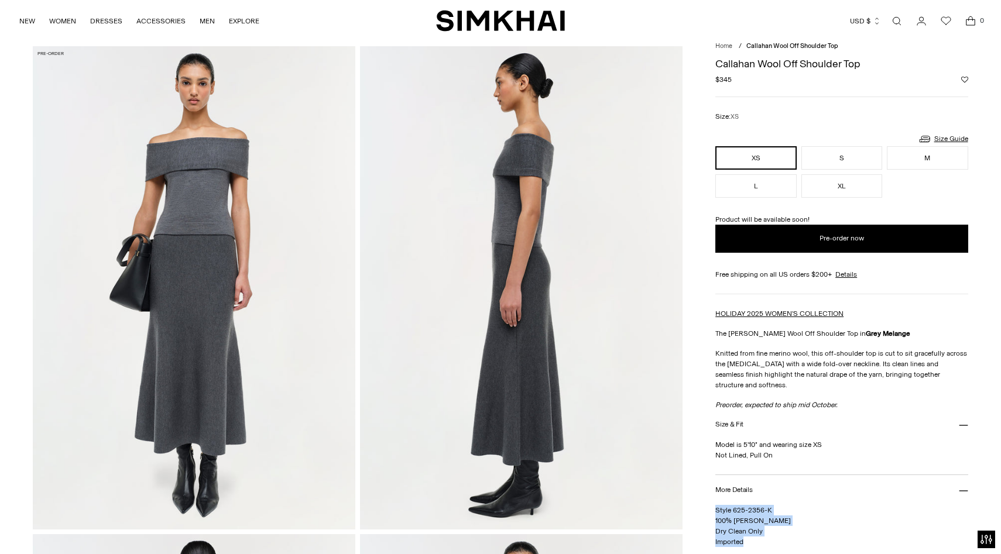
scroll to position [0, 0]
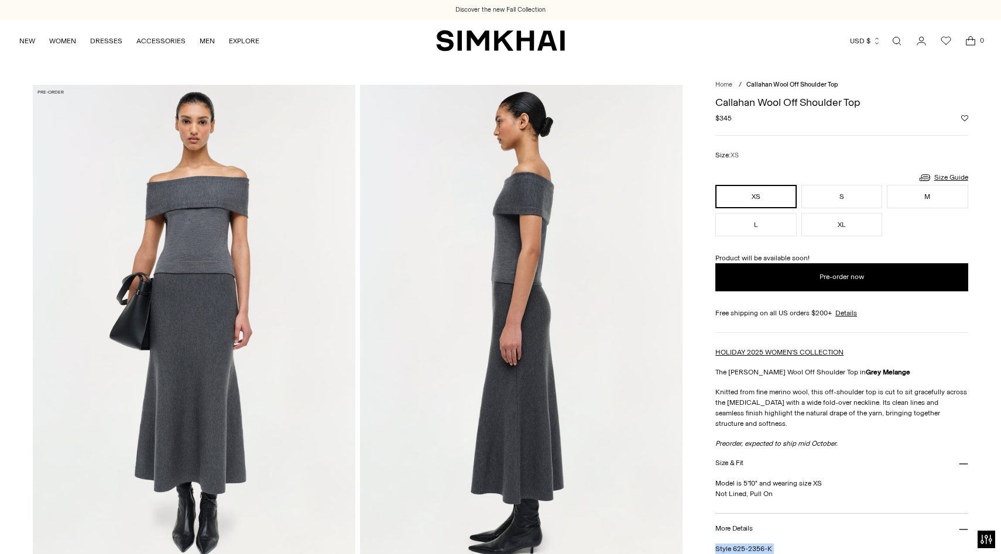
click at [746, 529] on button "More Details" at bounding box center [841, 529] width 252 height 30
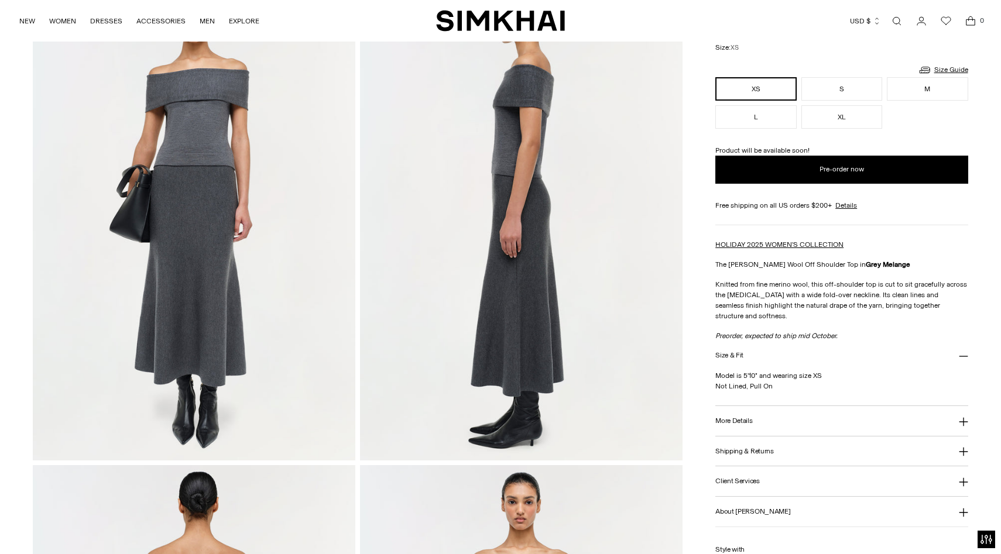
scroll to position [110, 0]
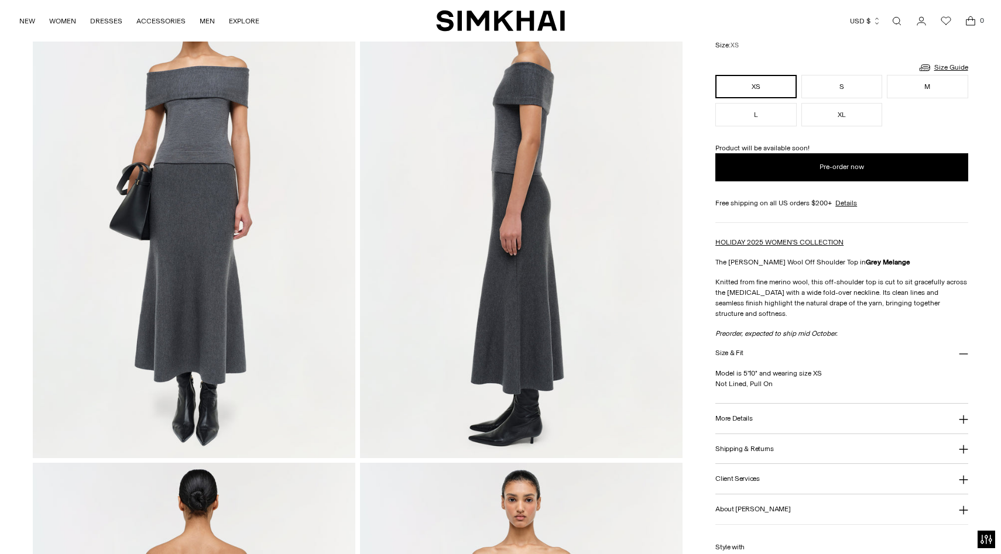
click at [765, 414] on button "More Details" at bounding box center [841, 419] width 252 height 30
click at [776, 434] on p "Style 625-2356-K 100% Merino Wool Dry Clean Only Imported" at bounding box center [841, 455] width 252 height 42
drag, startPoint x: 775, startPoint y: 430, endPoint x: 713, endPoint y: 431, distance: 62.7
copy span "Style 625-2356-K"
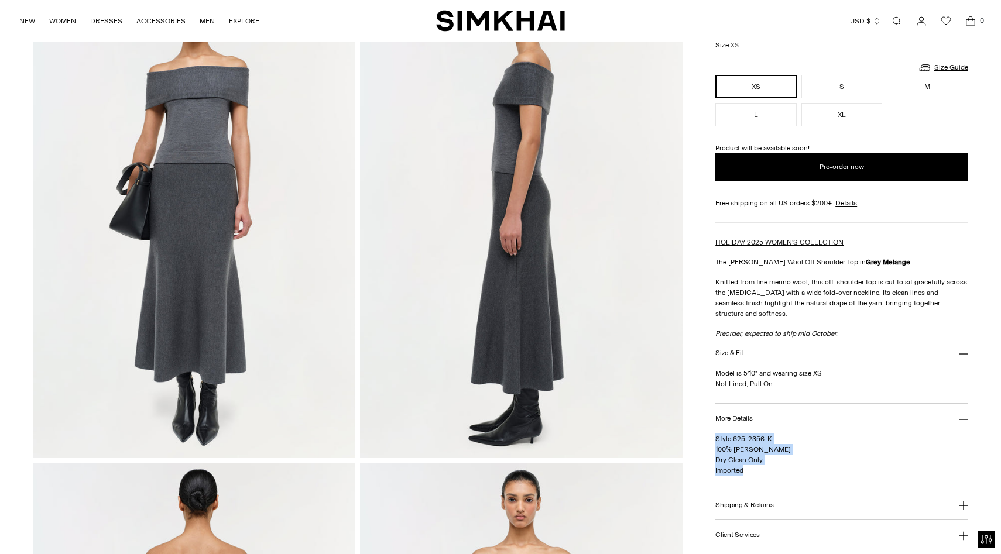
drag, startPoint x: 749, startPoint y: 462, endPoint x: 714, endPoint y: 433, distance: 45.4
copy span "Style 625-2356-K 100% Merino Wool Dry Clean Only Imported"
click at [898, 19] on link "Open search modal" at bounding box center [896, 20] width 23 height 23
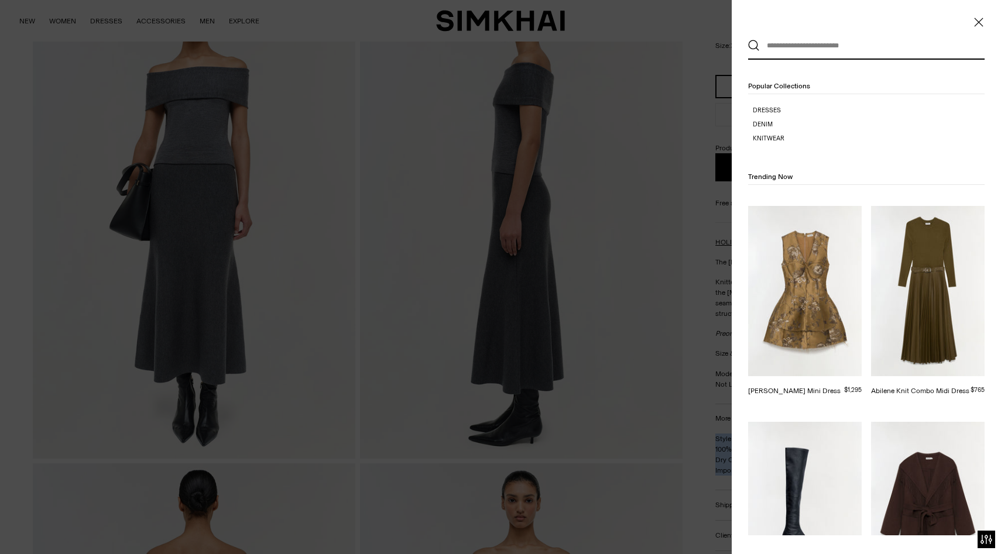
scroll to position [0, 0]
paste input "******"
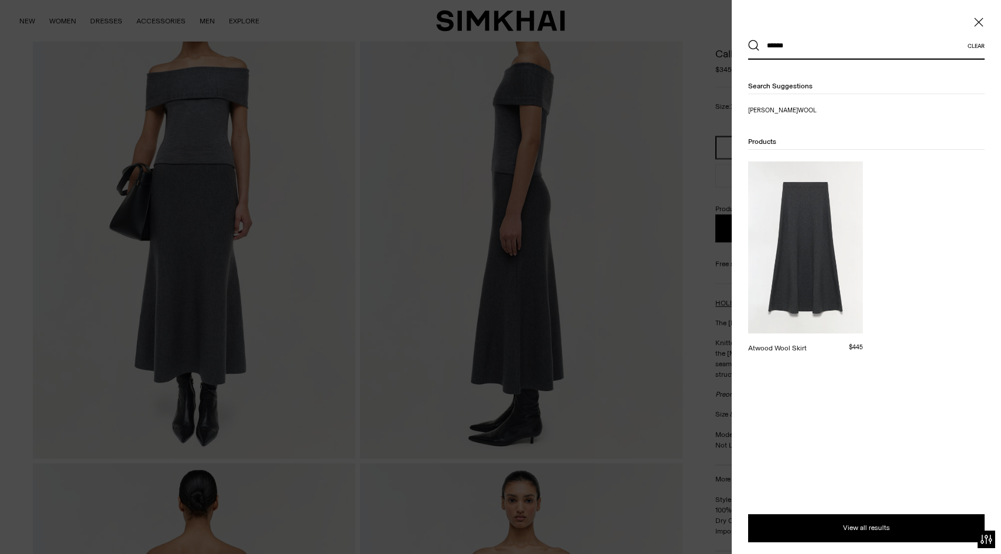
type input "******"
click at [811, 214] on img at bounding box center [805, 248] width 115 height 172
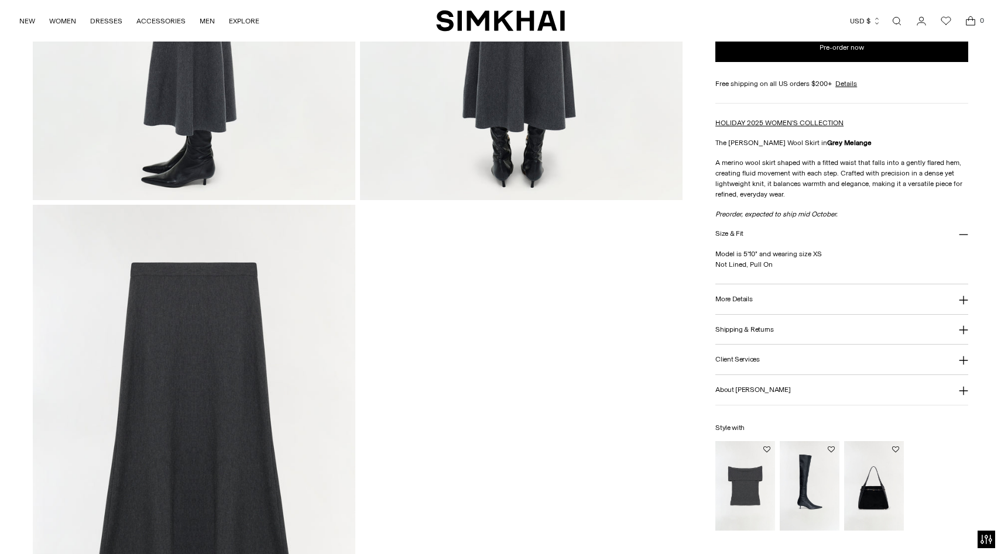
scroll to position [875, 0]
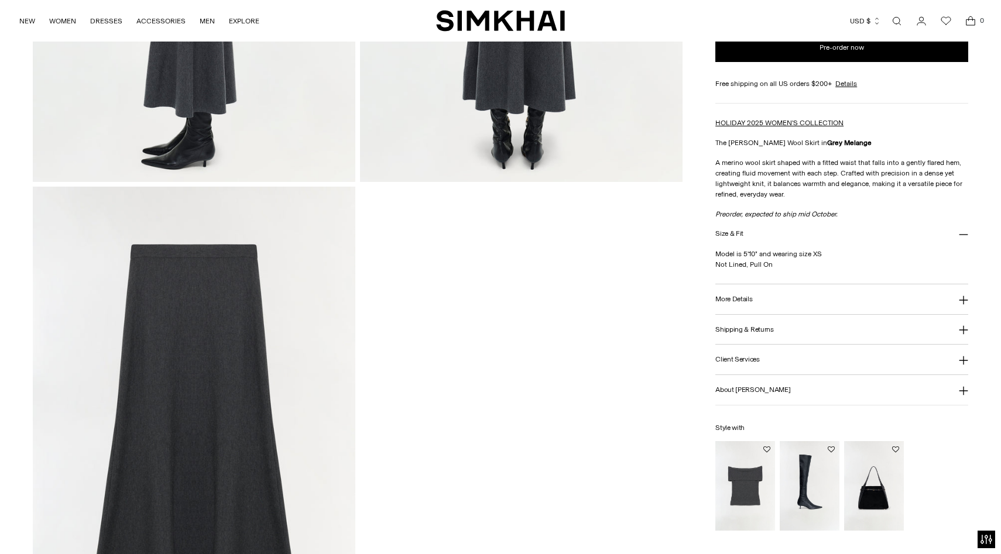
click at [270, 317] on img at bounding box center [194, 429] width 323 height 484
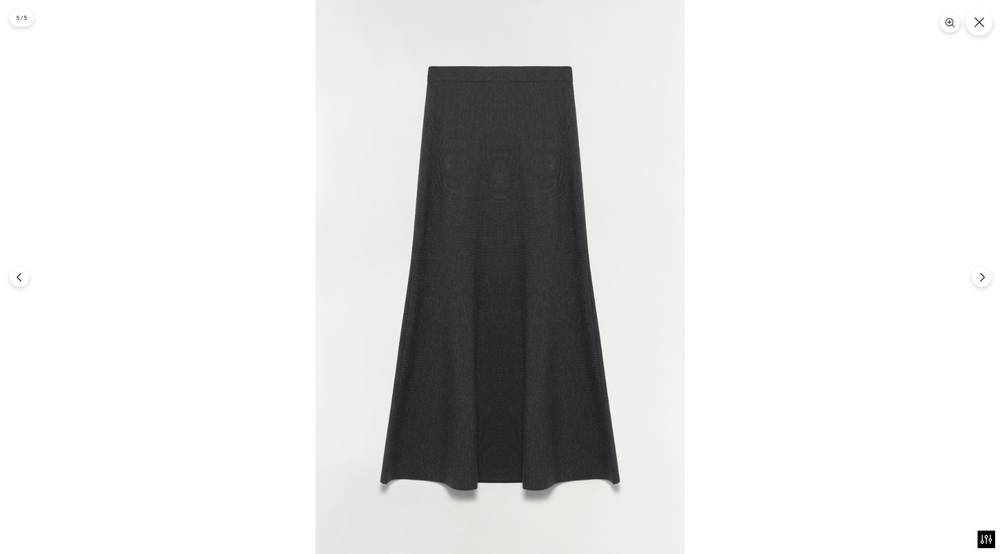
click at [985, 19] on button "Close" at bounding box center [979, 22] width 28 height 28
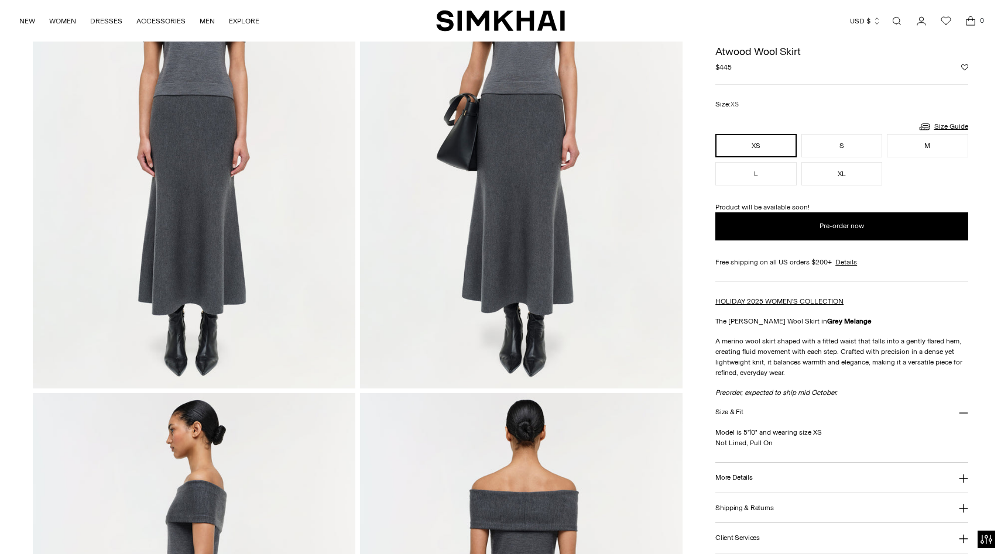
scroll to position [0, 0]
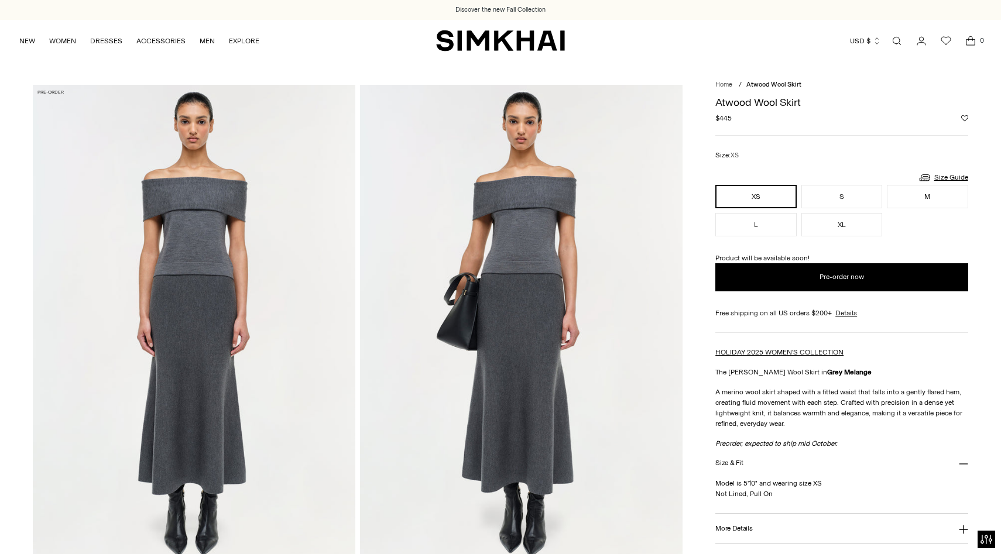
click at [960, 85] on nav "Home / [PERSON_NAME] Wool Skirt" at bounding box center [841, 85] width 252 height 10
click at [714, 36] on div "Currency USD $ [GEOGRAPHIC_DATA] (ALL L) [GEOGRAPHIC_DATA] (DZD د.ج) [GEOGRAPHI…" at bounding box center [773, 41] width 417 height 26
drag, startPoint x: 715, startPoint y: 100, endPoint x: 814, endPoint y: 100, distance: 98.4
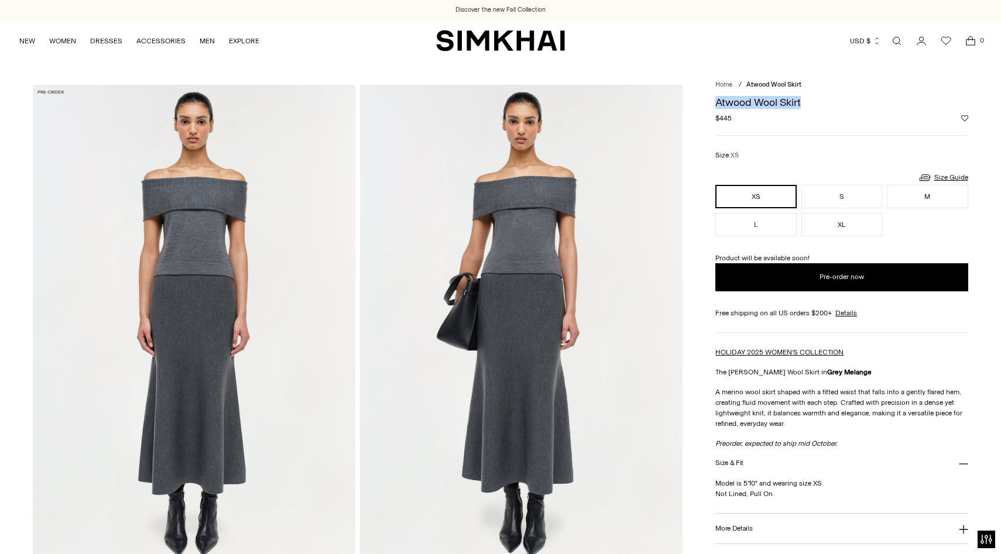
click at [814, 100] on h1 "Atwood Wool Skirt" at bounding box center [841, 102] width 252 height 11
copy h1 "Atwood Wool Skirt"
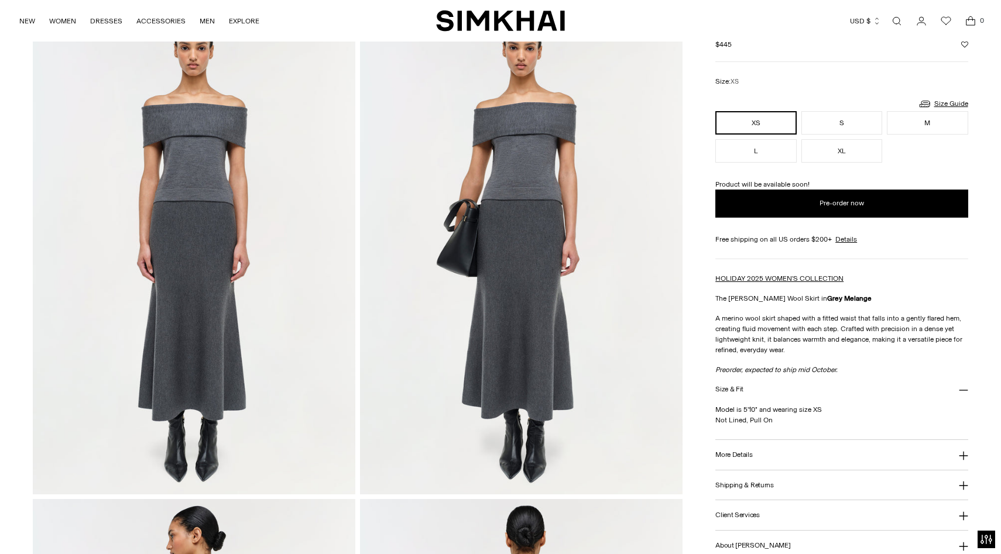
scroll to position [82, 0]
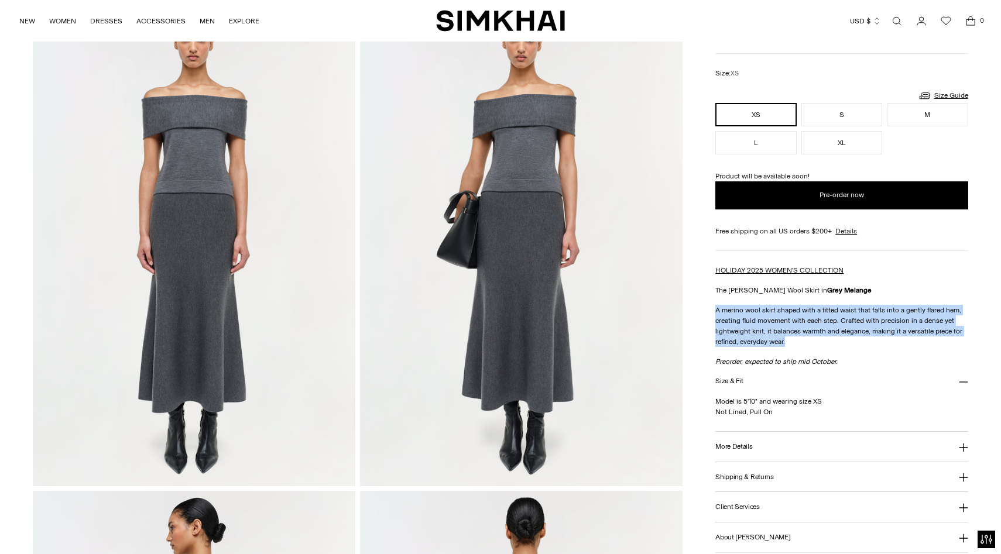
drag, startPoint x: 715, startPoint y: 311, endPoint x: 794, endPoint y: 342, distance: 84.9
click at [794, 342] on p "A merino wool skirt shaped with a fitted waist that falls into a gently flared …" at bounding box center [841, 326] width 252 height 42
copy p "A merino wool skirt shaped with a fitted waist that falls into a gently flared …"
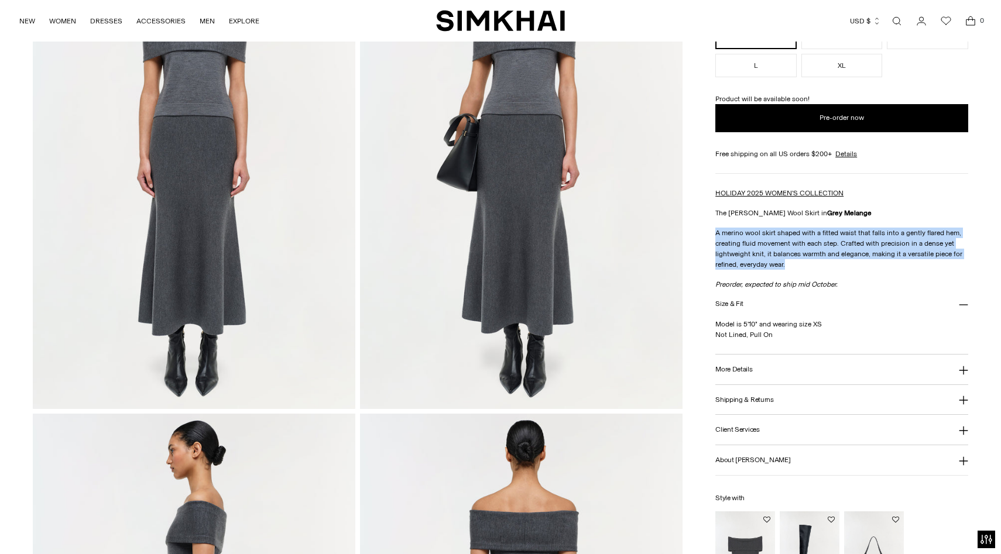
scroll to position [169, 0]
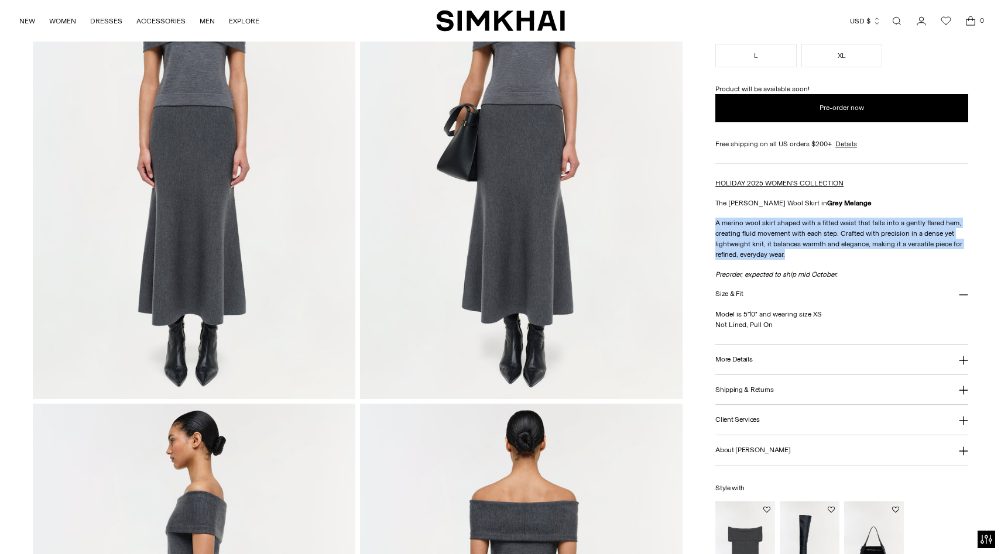
click at [766, 346] on button "More Details" at bounding box center [841, 360] width 252 height 30
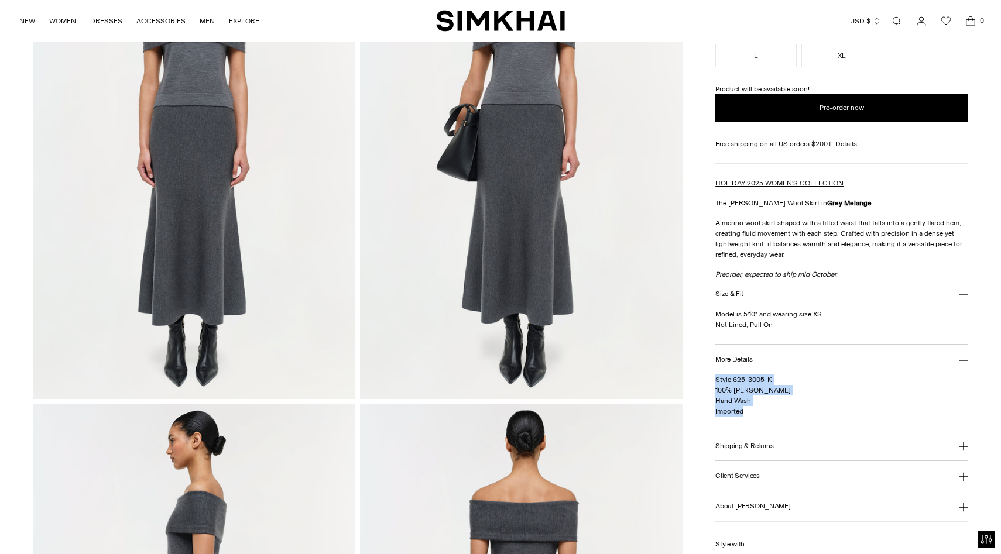
drag, startPoint x: 754, startPoint y: 413, endPoint x: 713, endPoint y: 380, distance: 52.5
copy span "Style 625-3005-K 100% Merino Wool Hand Wash Imported"
click at [773, 374] on div "More Details Style 625-3005-K 100% Merino Wool Hand Wash Imported" at bounding box center [841, 387] width 252 height 87
click at [773, 377] on p "Style 625-3005-K 100% Merino Wool Hand Wash Imported" at bounding box center [841, 396] width 252 height 42
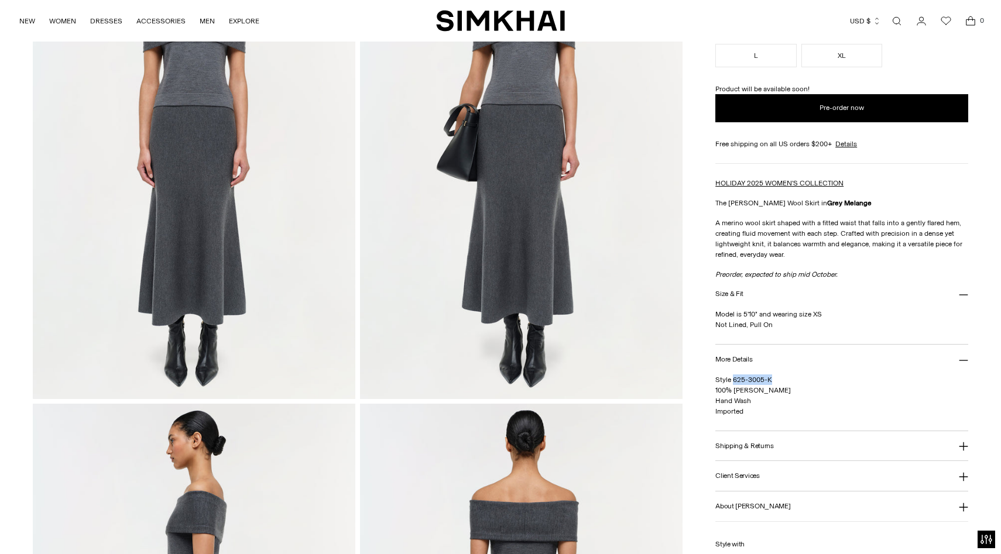
drag, startPoint x: 773, startPoint y: 377, endPoint x: 734, endPoint y: 378, distance: 38.6
click at [734, 378] on p "Style 625-3005-K 100% Merino Wool Hand Wash Imported" at bounding box center [841, 396] width 252 height 42
copy span "625-3005-K"
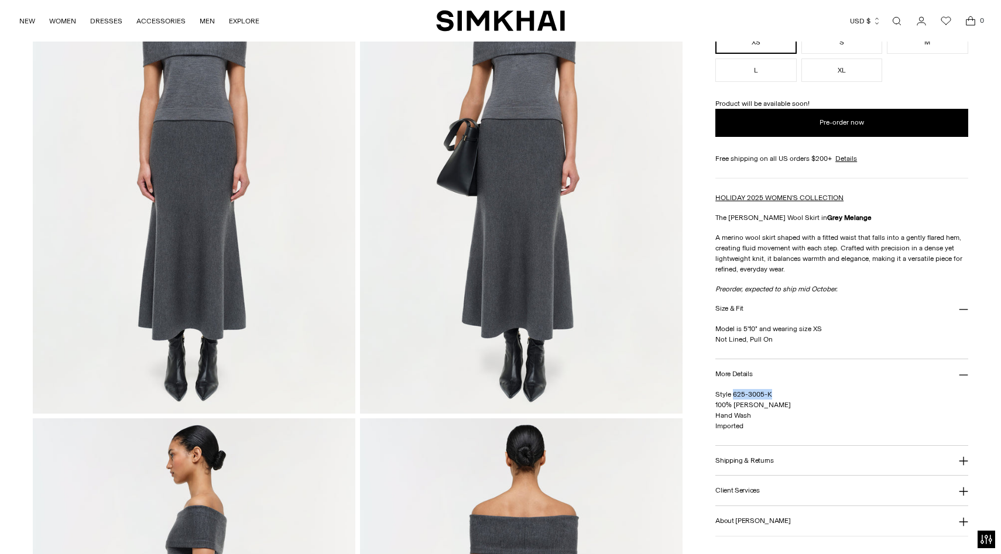
scroll to position [165, 0]
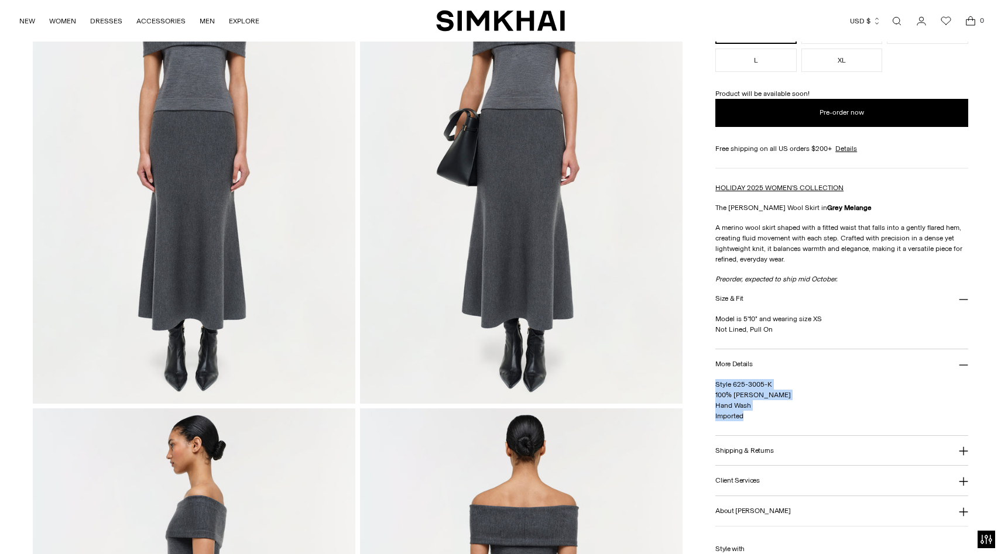
drag, startPoint x: 751, startPoint y: 415, endPoint x: 715, endPoint y: 381, distance: 49.7
copy span "Style 625-3005-K 100% Merino Wool Hand Wash Imported"
click at [902, 20] on link "Open search modal" at bounding box center [896, 20] width 23 height 23
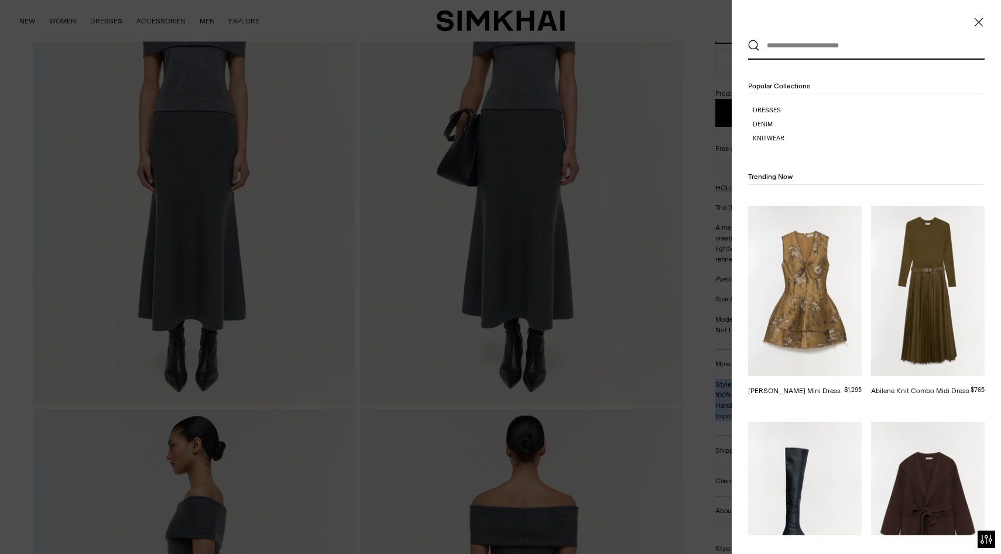
scroll to position [0, 0]
paste input "**********"
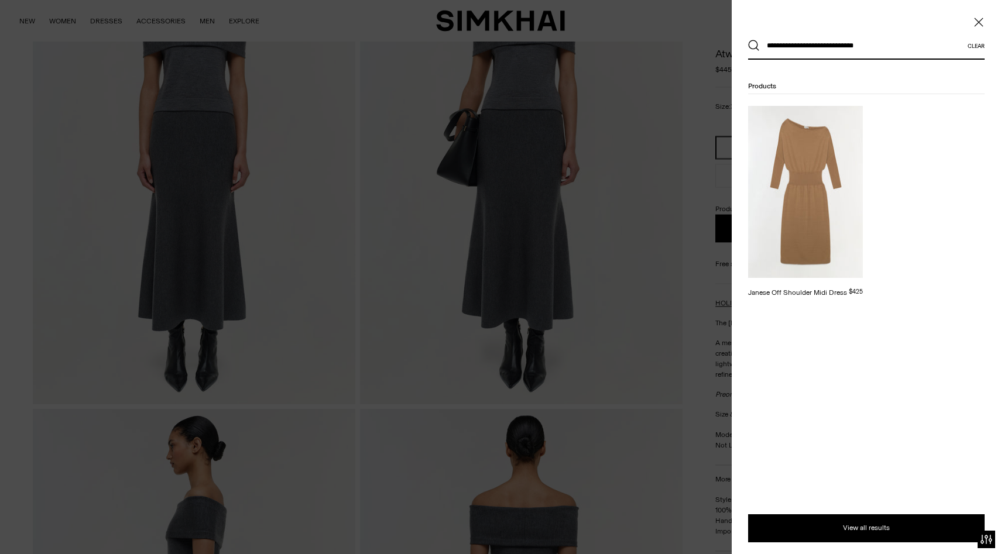
type input "**********"
click at [819, 143] on img at bounding box center [805, 192] width 115 height 172
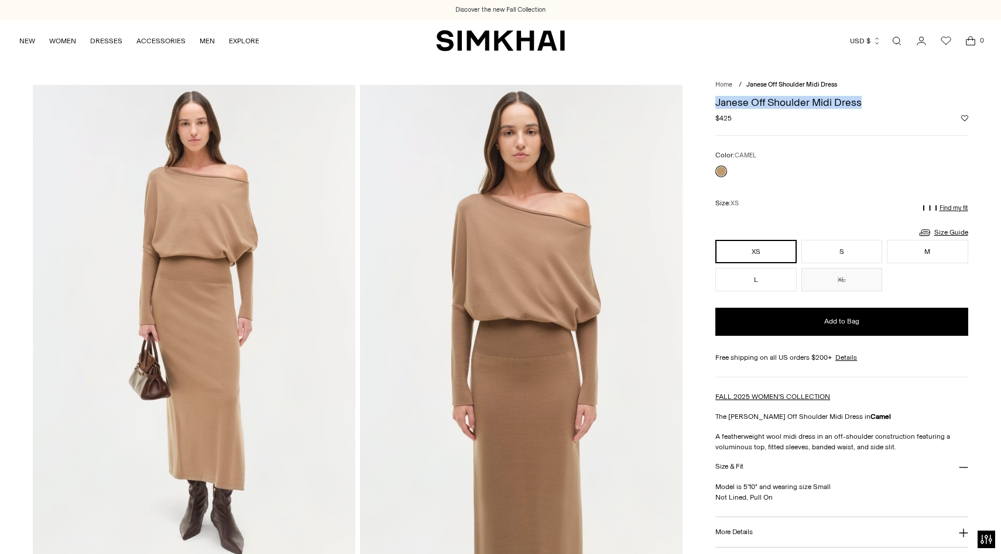
drag, startPoint x: 716, startPoint y: 102, endPoint x: 873, endPoint y: 103, distance: 156.9
click at [873, 103] on h1 "Janese Off Shoulder Midi Dress" at bounding box center [841, 102] width 252 height 11
copy h1 "Janese Off Shoulder Midi Dress"
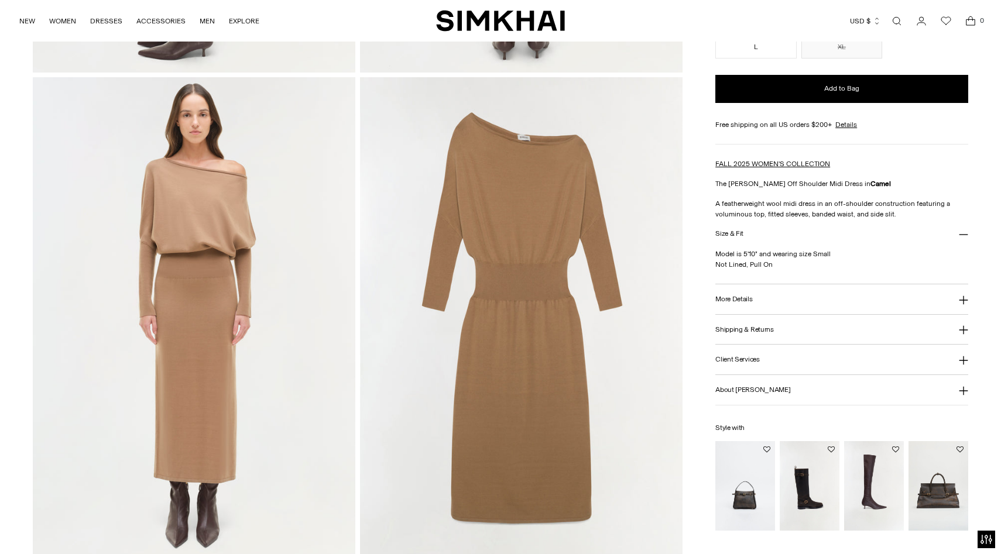
scroll to position [996, 0]
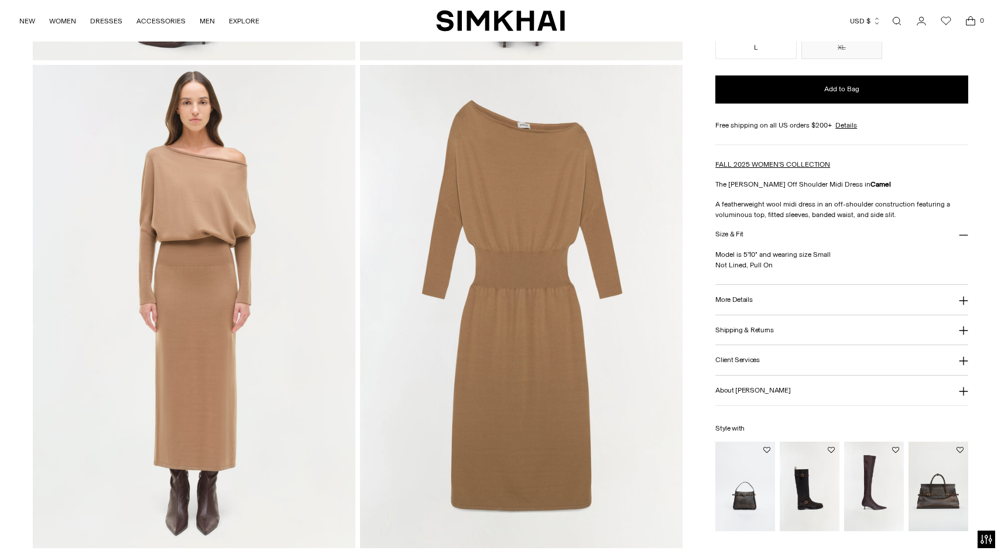
click at [221, 259] on img at bounding box center [194, 307] width 323 height 484
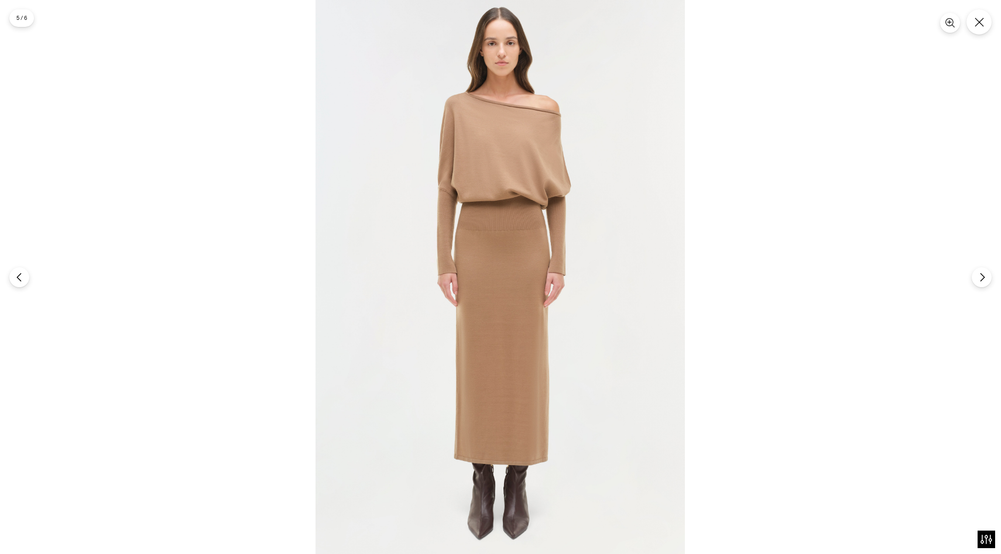
click at [846, 94] on div at bounding box center [500, 277] width 1001 height 554
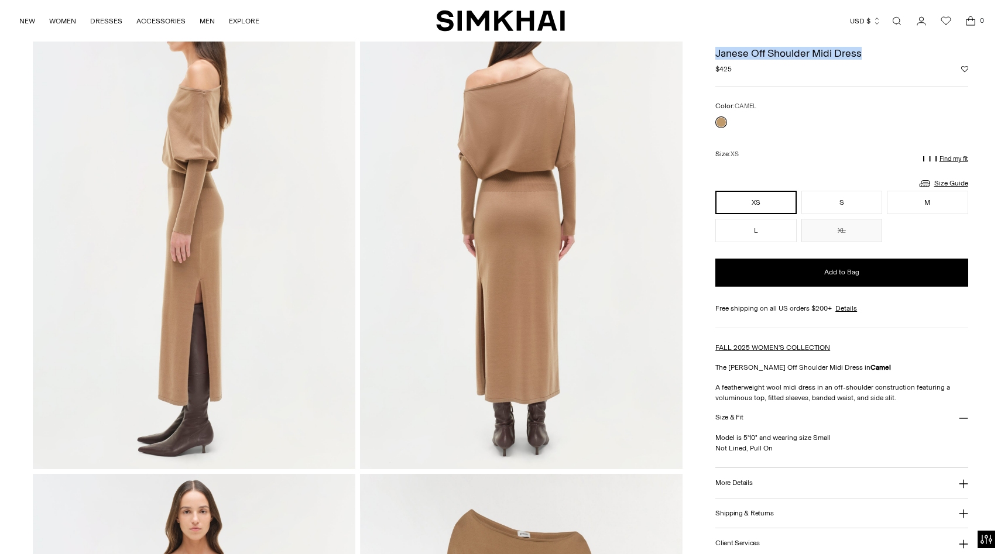
scroll to position [156, 0]
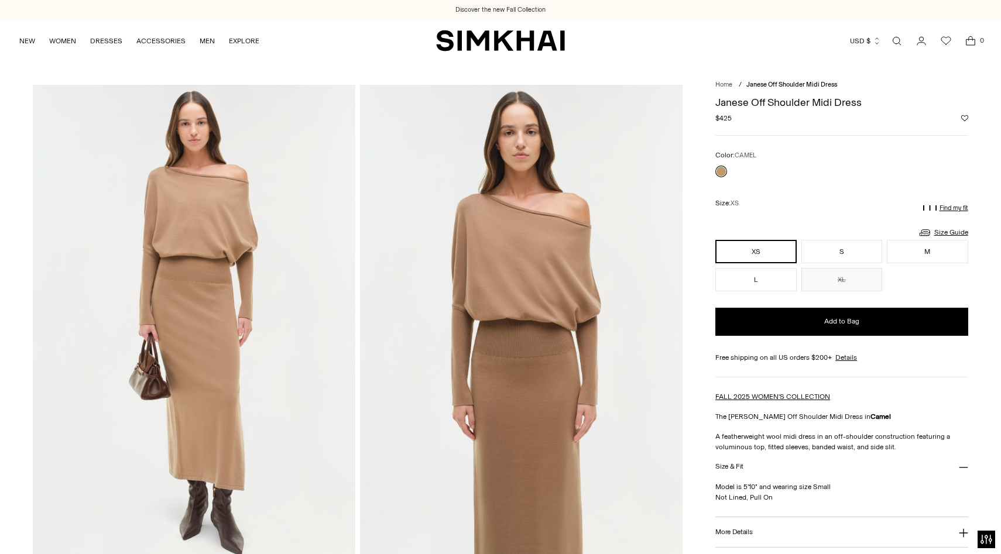
click at [896, 42] on link "Open search modal" at bounding box center [896, 40] width 23 height 23
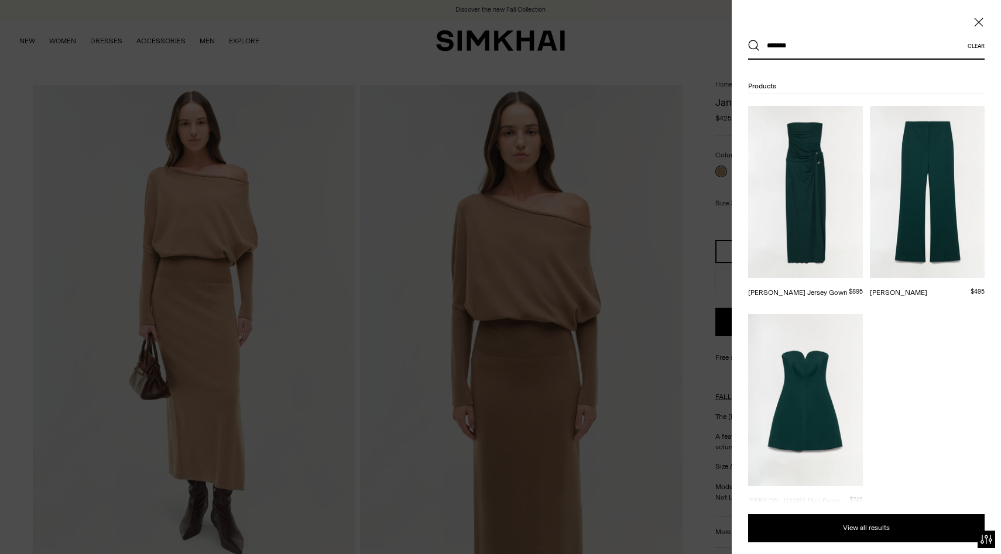
click at [748, 40] on button "Search" at bounding box center [754, 46] width 12 height 12
click at [150, 116] on div at bounding box center [500, 277] width 1001 height 554
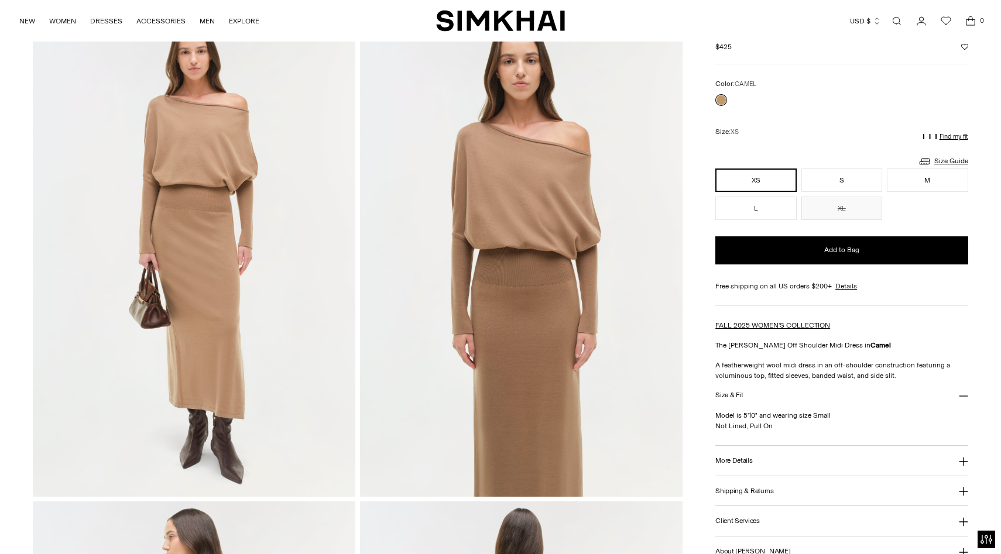
scroll to position [80, 0]
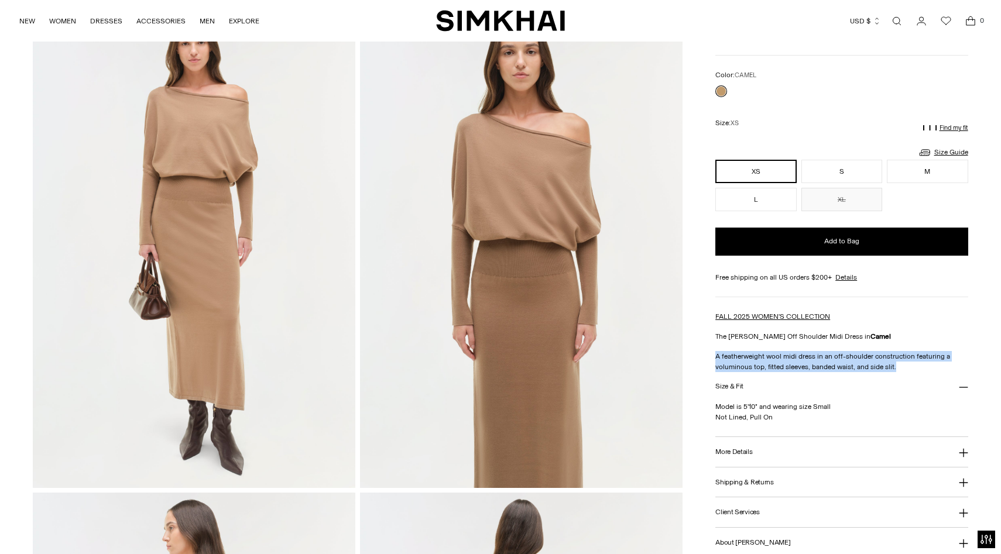
drag, startPoint x: 715, startPoint y: 357, endPoint x: 903, endPoint y: 367, distance: 188.2
click at [903, 367] on p "A featherweight wool midi dress in an off-shoulder construction featuring a vol…" at bounding box center [841, 361] width 252 height 21
copy p "A featherweight wool midi dress in an off-shoulder construction featuring a vol…"
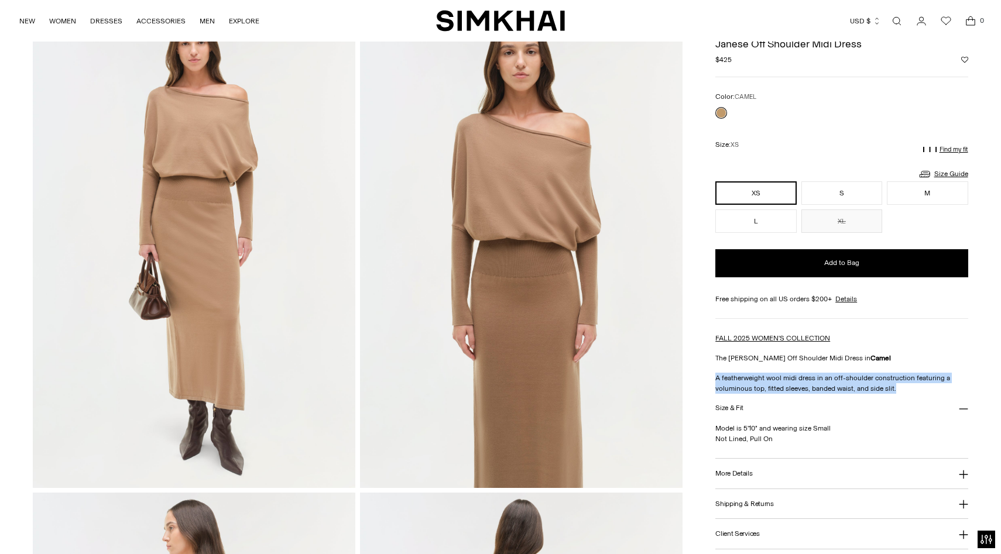
scroll to position [0, 0]
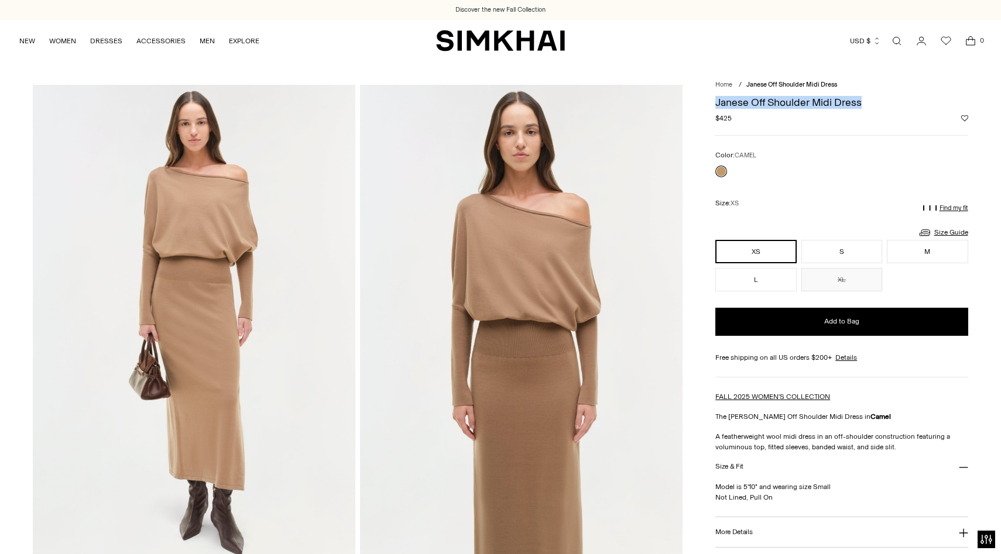
drag, startPoint x: 723, startPoint y: 104, endPoint x: 922, endPoint y: 103, distance: 199.1
click at [922, 104] on h1 "Janese Off Shoulder Midi Dress" at bounding box center [841, 102] width 252 height 11
copy h1 "Janese Off Shoulder Midi Dress"
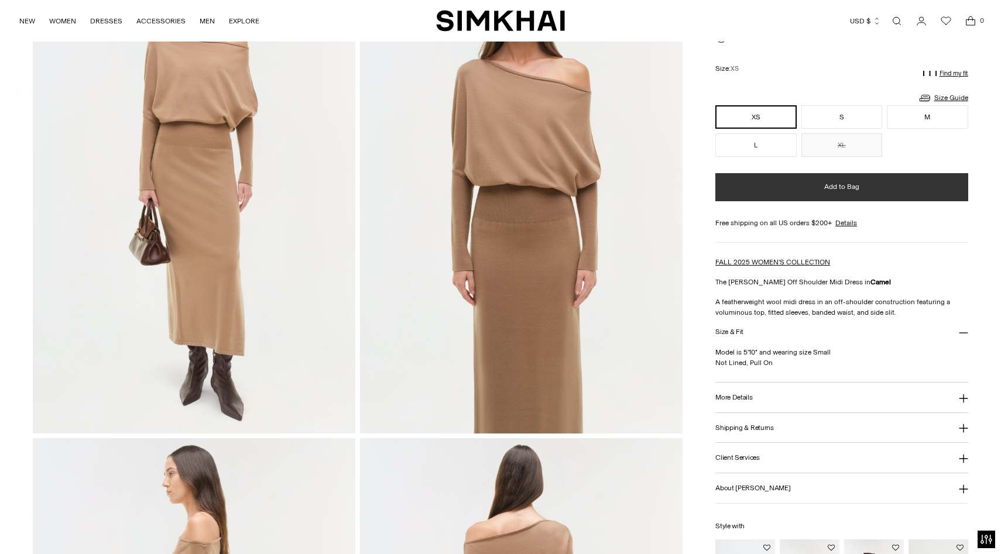
scroll to position [134, 0]
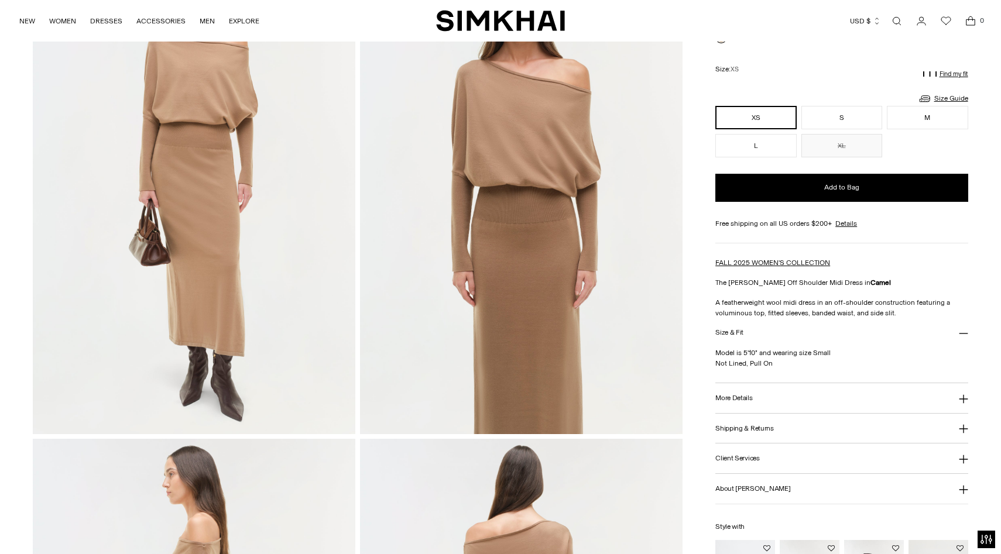
click at [749, 404] on button "More Details" at bounding box center [841, 398] width 252 height 30
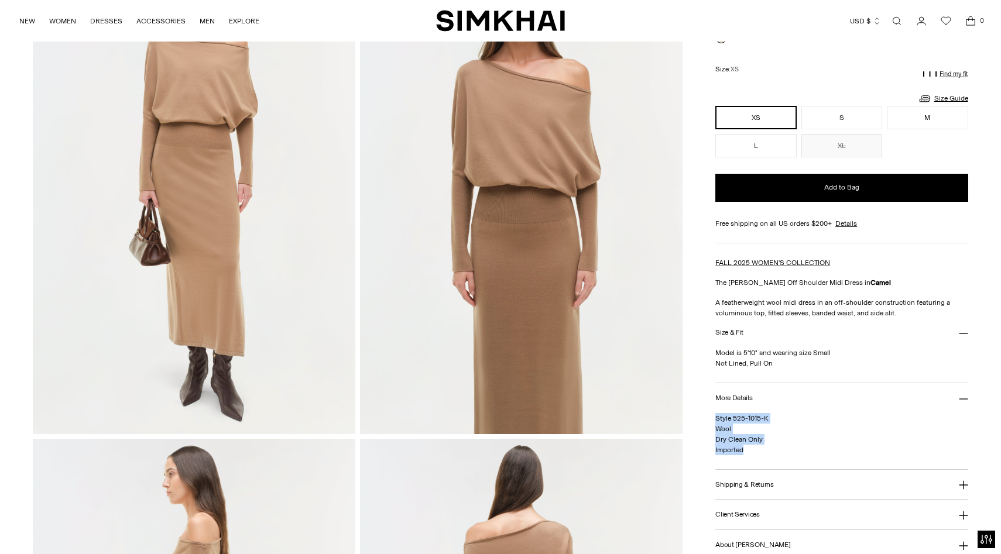
drag, startPoint x: 752, startPoint y: 456, endPoint x: 715, endPoint y: 422, distance: 50.6
copy span "Style 525-1015-K Wool Dry Clean Only Imported"
click at [780, 396] on button "More Details" at bounding box center [841, 398] width 252 height 30
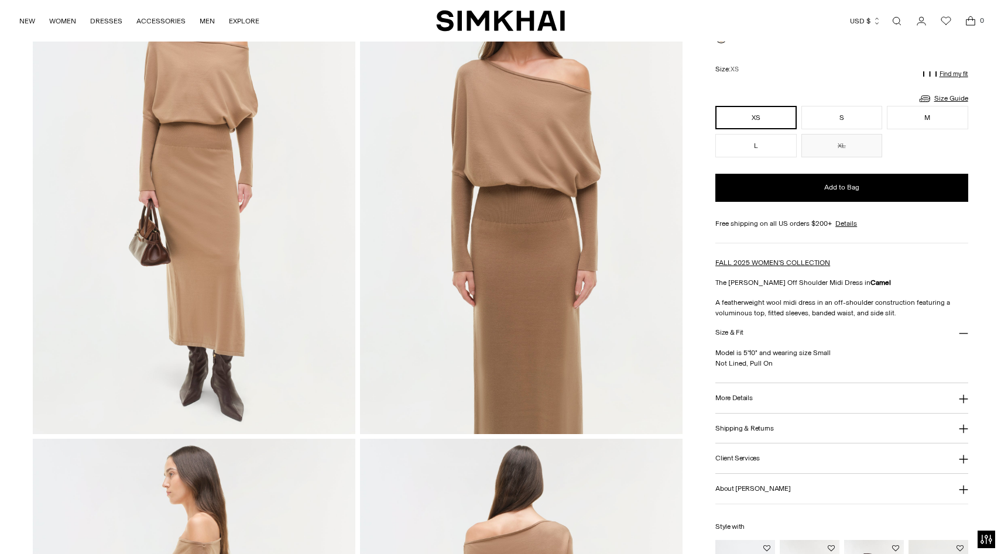
click at [778, 396] on button "More Details" at bounding box center [841, 398] width 252 height 30
click at [766, 420] on span "Style 525-1015-K Wool Dry Clean Only Imported" at bounding box center [741, 435] width 53 height 40
drag, startPoint x: 773, startPoint y: 418, endPoint x: 734, endPoint y: 418, distance: 39.2
click at [734, 418] on p "Style 525-1015-K Wool Dry Clean Only Imported" at bounding box center [841, 434] width 252 height 42
copy span "525-1015-K"
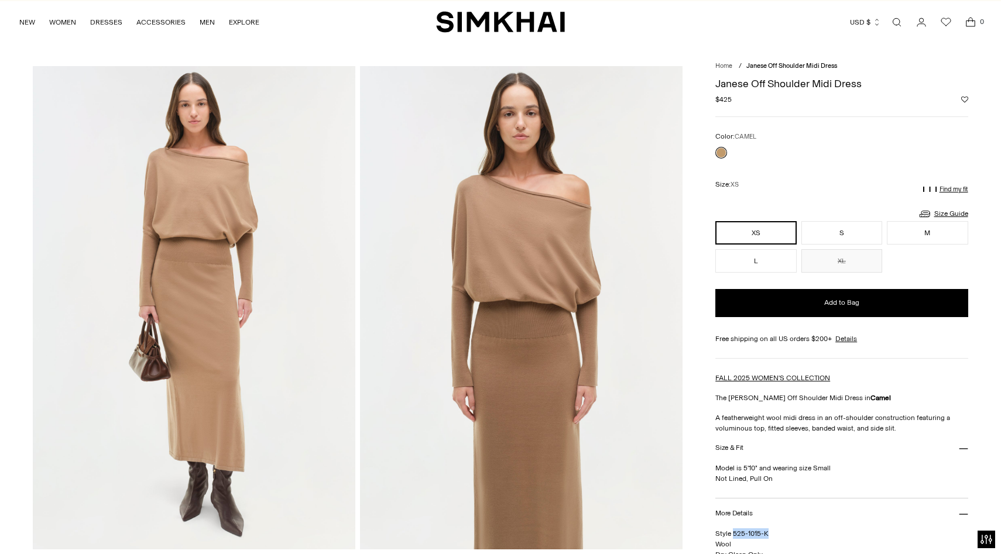
scroll to position [0, 0]
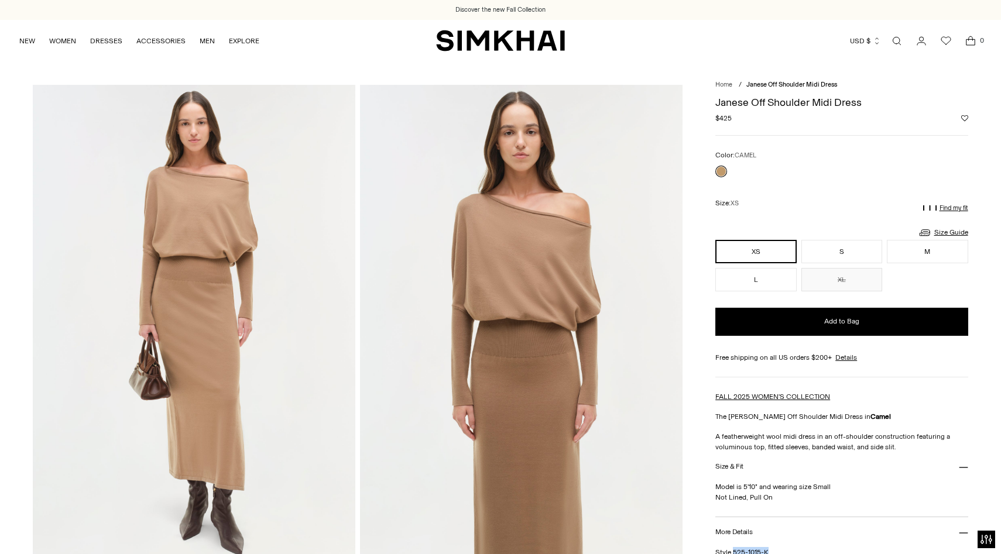
click at [895, 41] on link "Open search modal" at bounding box center [896, 40] width 23 height 23
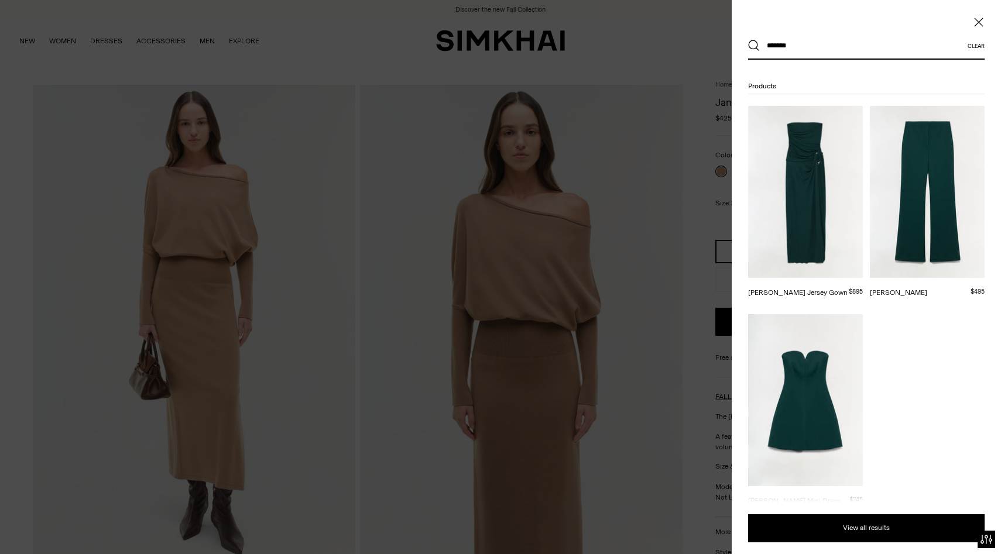
click at [895, 41] on input "*******" at bounding box center [864, 46] width 208 height 26
paste input "**********"
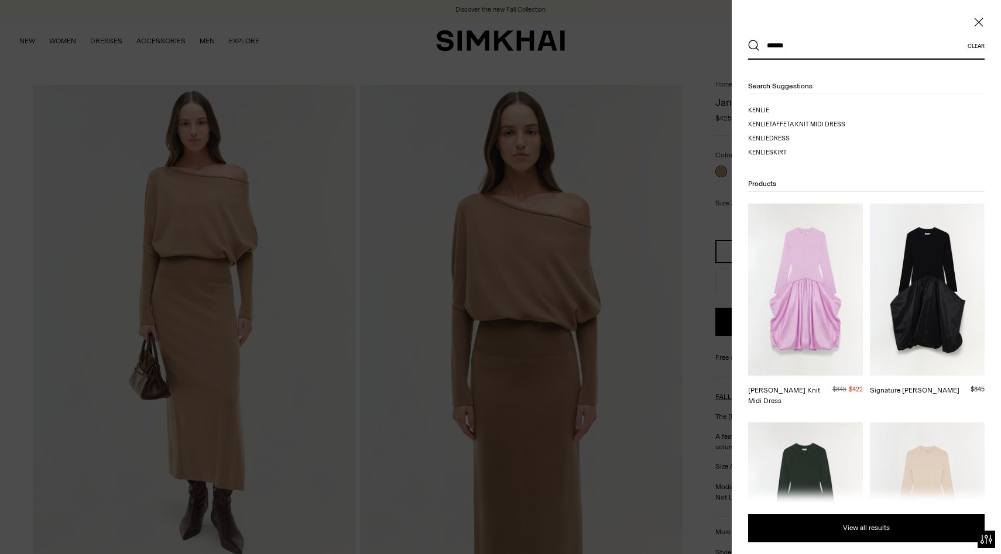
type input "******"
click at [748, 40] on button "Search" at bounding box center [754, 46] width 12 height 12
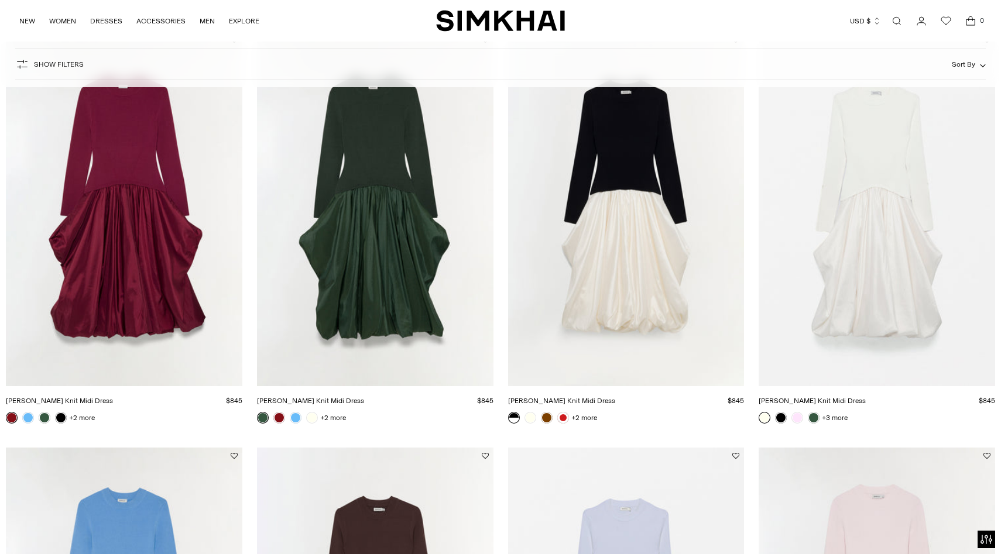
scroll to position [611, 0]
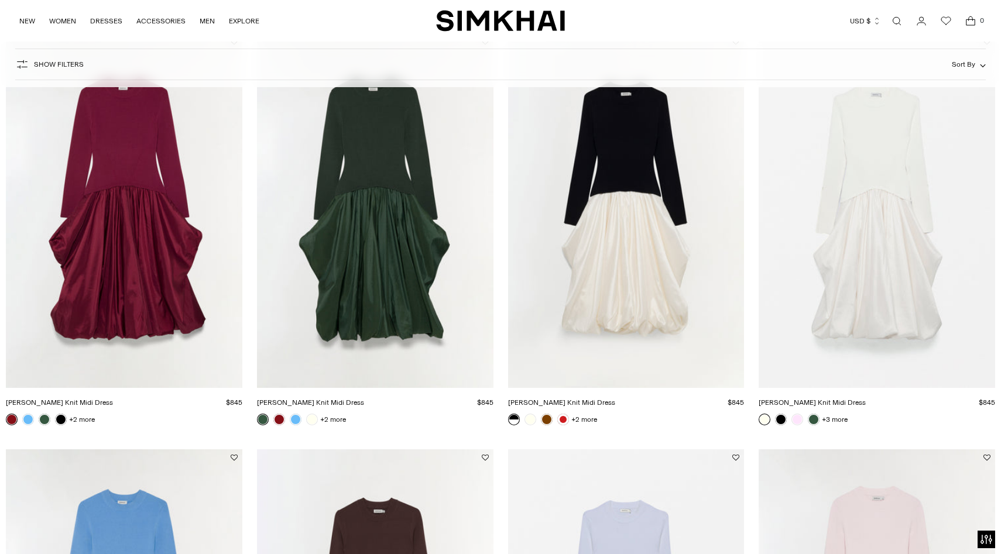
click at [364, 399] on link "[PERSON_NAME] Knit Midi Dress" at bounding box center [310, 403] width 107 height 8
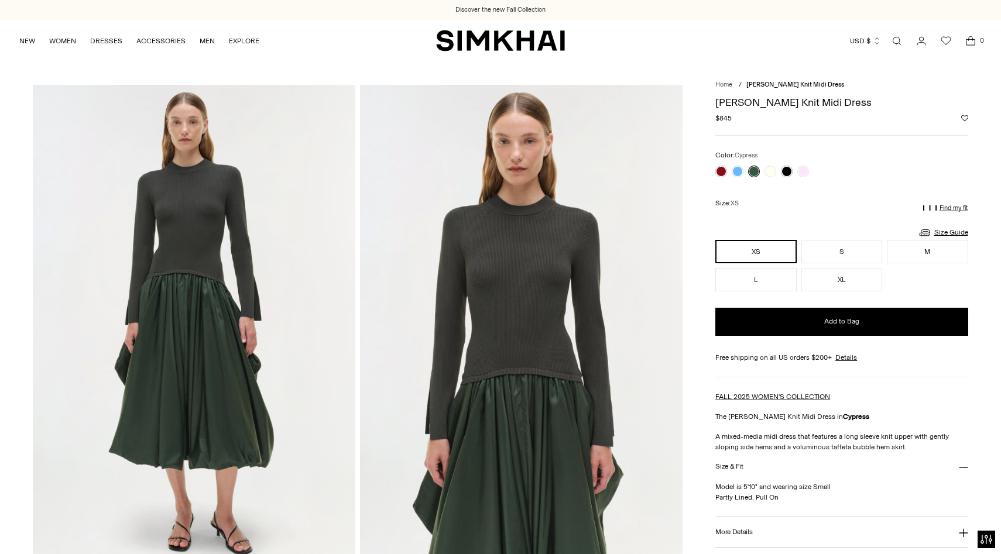
drag, startPoint x: 717, startPoint y: 102, endPoint x: 851, endPoint y: 101, distance: 134.7
click at [851, 101] on h1 "[PERSON_NAME] Knit Midi Dress" at bounding box center [841, 102] width 252 height 11
copy h1 "[PERSON_NAME] Knit Midi Dress"
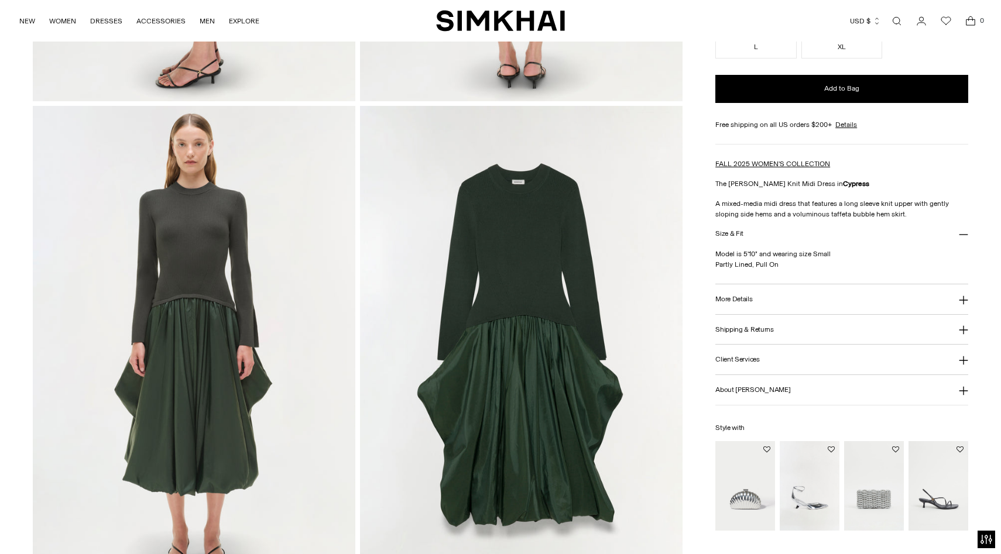
scroll to position [1001, 0]
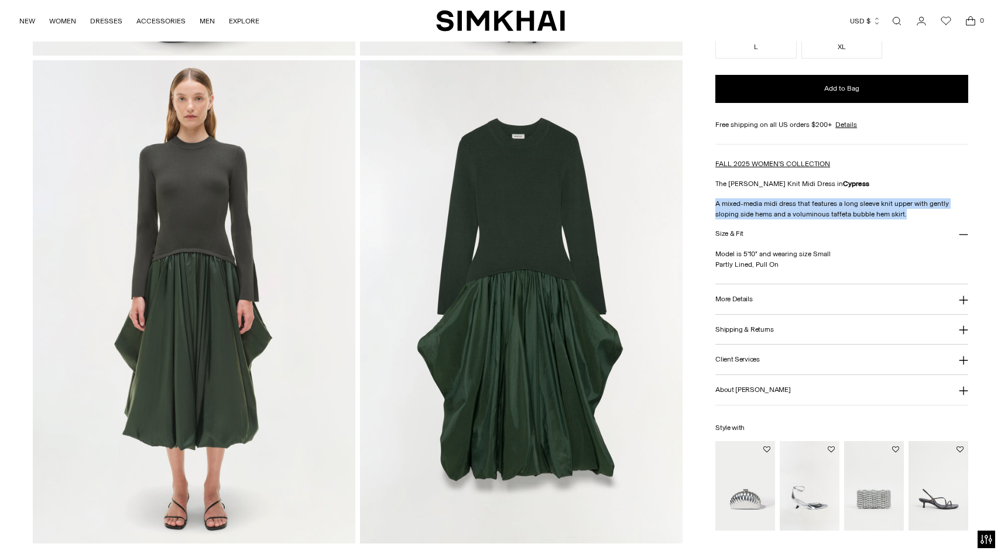
drag, startPoint x: 717, startPoint y: 201, endPoint x: 905, endPoint y: 210, distance: 188.7
click at [905, 210] on p "A mixed-media midi dress that features a long sleeve knit upper with gently slo…" at bounding box center [841, 208] width 252 height 21
copy p "A mixed-media midi dress that features a long sleeve knit upper with gently slo…"
drag, startPoint x: 781, startPoint y: 264, endPoint x: 716, endPoint y: 264, distance: 65.0
click at [716, 264] on p "Model is 5'10" and wearing size Small Partly Lined, Pull On" at bounding box center [841, 259] width 252 height 21
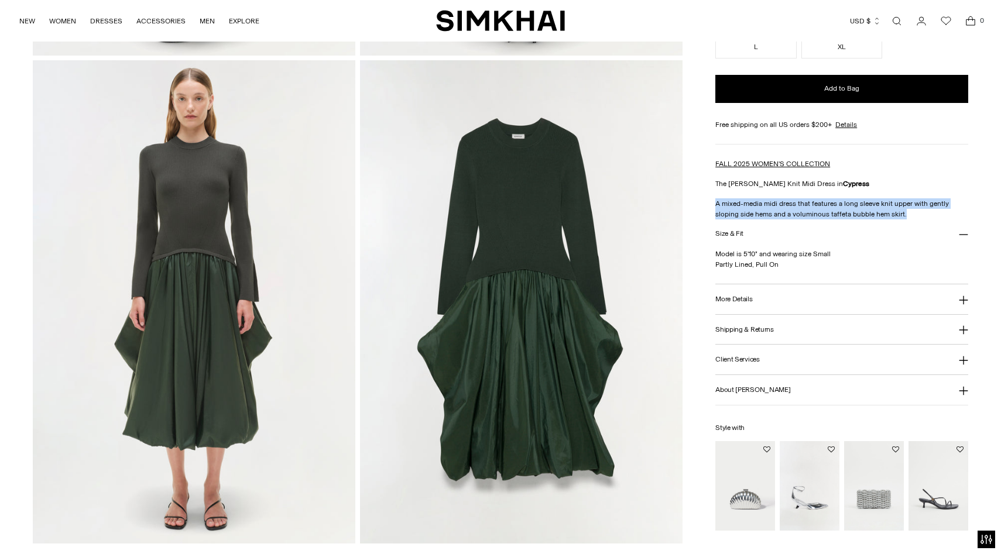
copy p "Partly Lined, Pull On"
click at [787, 304] on button "More Details" at bounding box center [841, 300] width 252 height 30
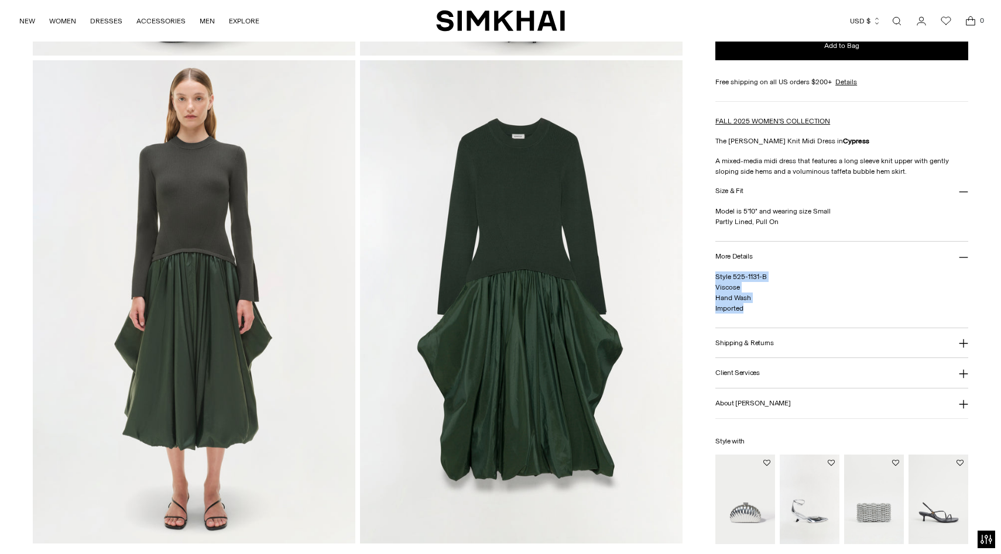
drag, startPoint x: 747, startPoint y: 307, endPoint x: 715, endPoint y: 280, distance: 41.9
click at [715, 280] on p "Style 525-1131-B Viscose Hand Wash Imported" at bounding box center [841, 293] width 252 height 42
copy span "Style 525-1131-B Viscose Hand Wash Imported"
click at [784, 311] on p "Style 525-1131-B Viscose Hand Wash Imported" at bounding box center [841, 293] width 252 height 42
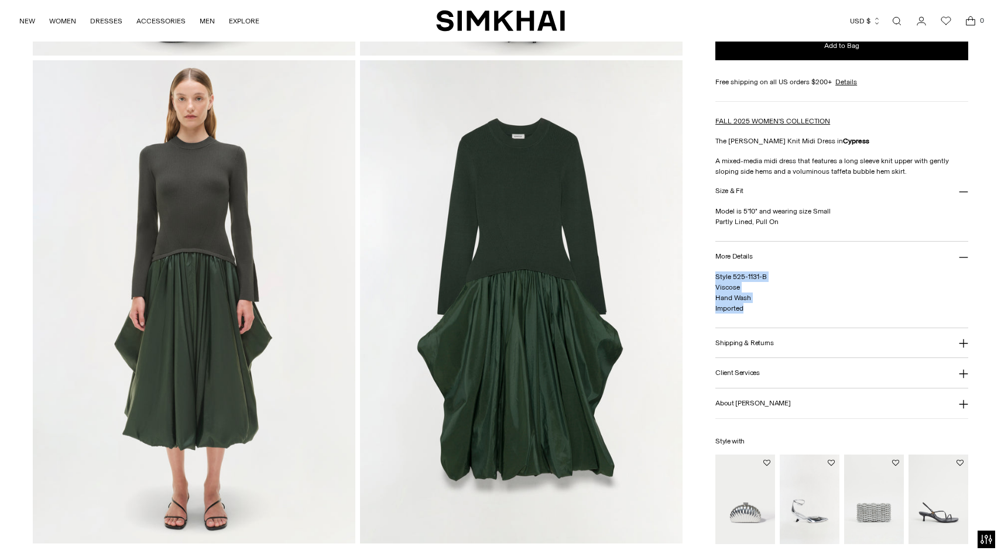
drag, startPoint x: 749, startPoint y: 308, endPoint x: 716, endPoint y: 277, distance: 45.1
click at [716, 277] on p "Style 525-1131-B Viscose Hand Wash Imported" at bounding box center [841, 293] width 252 height 42
copy span "Style 525-1131-B Viscose Hand Wash Imported"
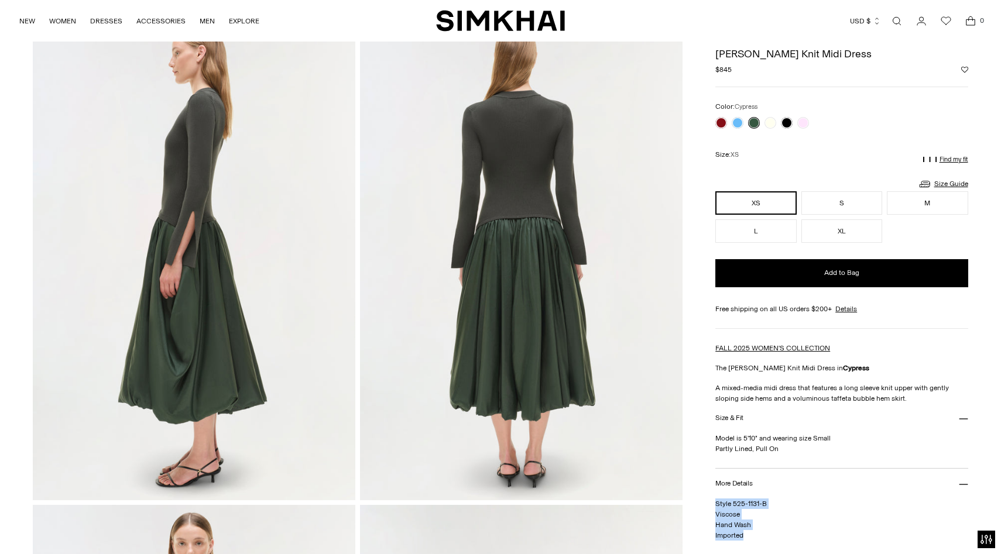
scroll to position [555, 0]
click at [769, 120] on link at bounding box center [771, 123] width 12 height 12
